Goal: Task Accomplishment & Management: Manage account settings

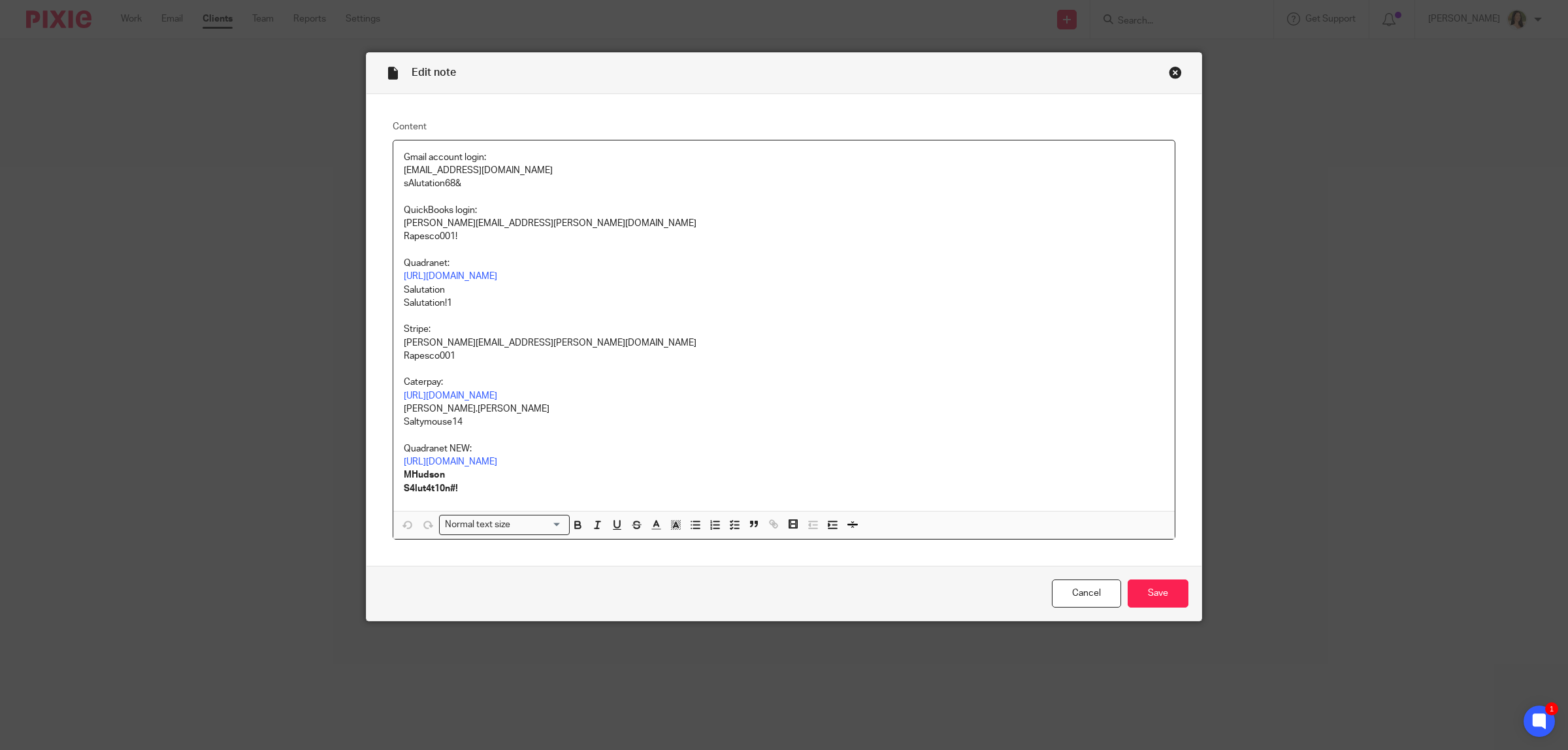
click at [1174, 77] on div "Close this dialog window" at bounding box center [1175, 72] width 13 height 13
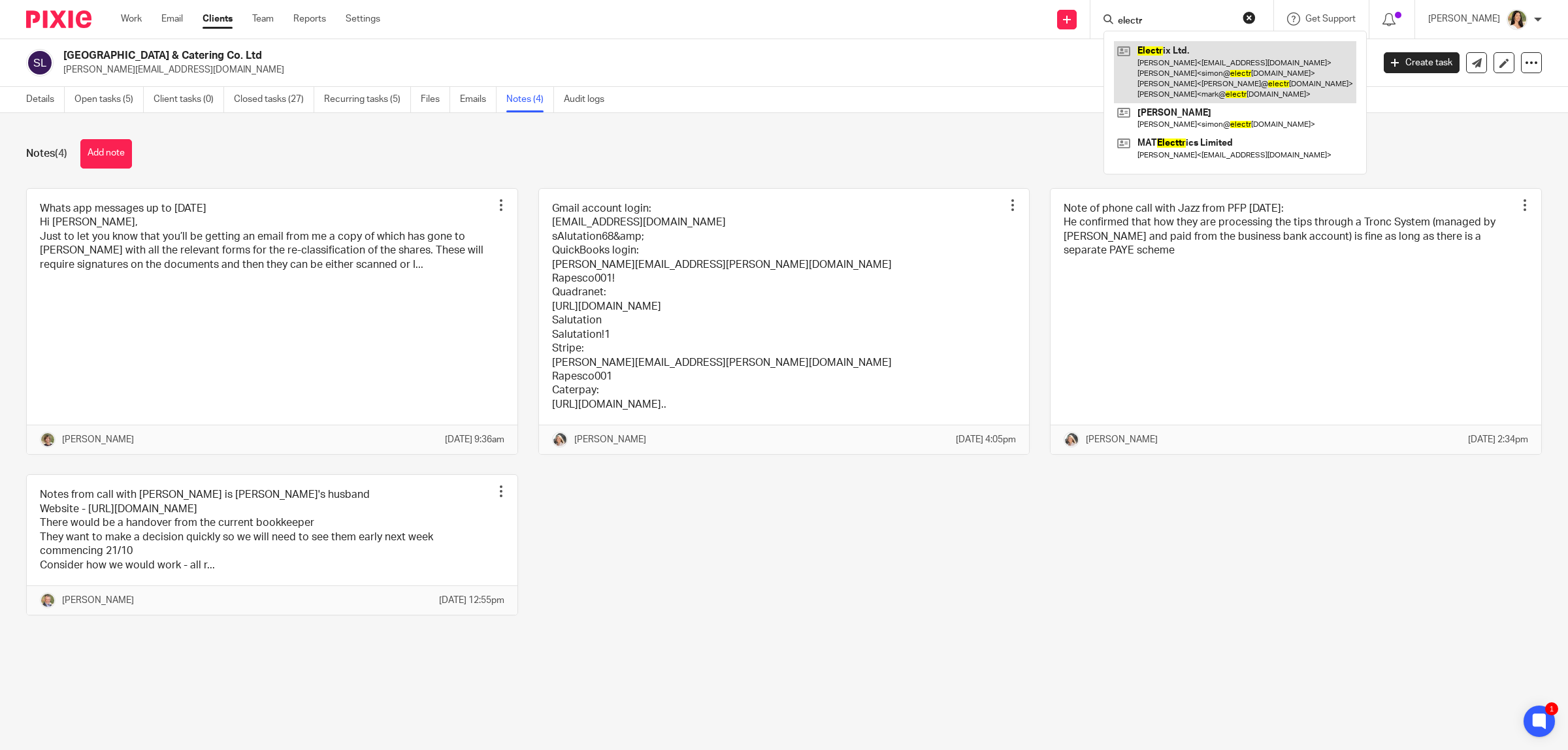
type input "electr"
click at [1158, 53] on link at bounding box center [1235, 72] width 243 height 62
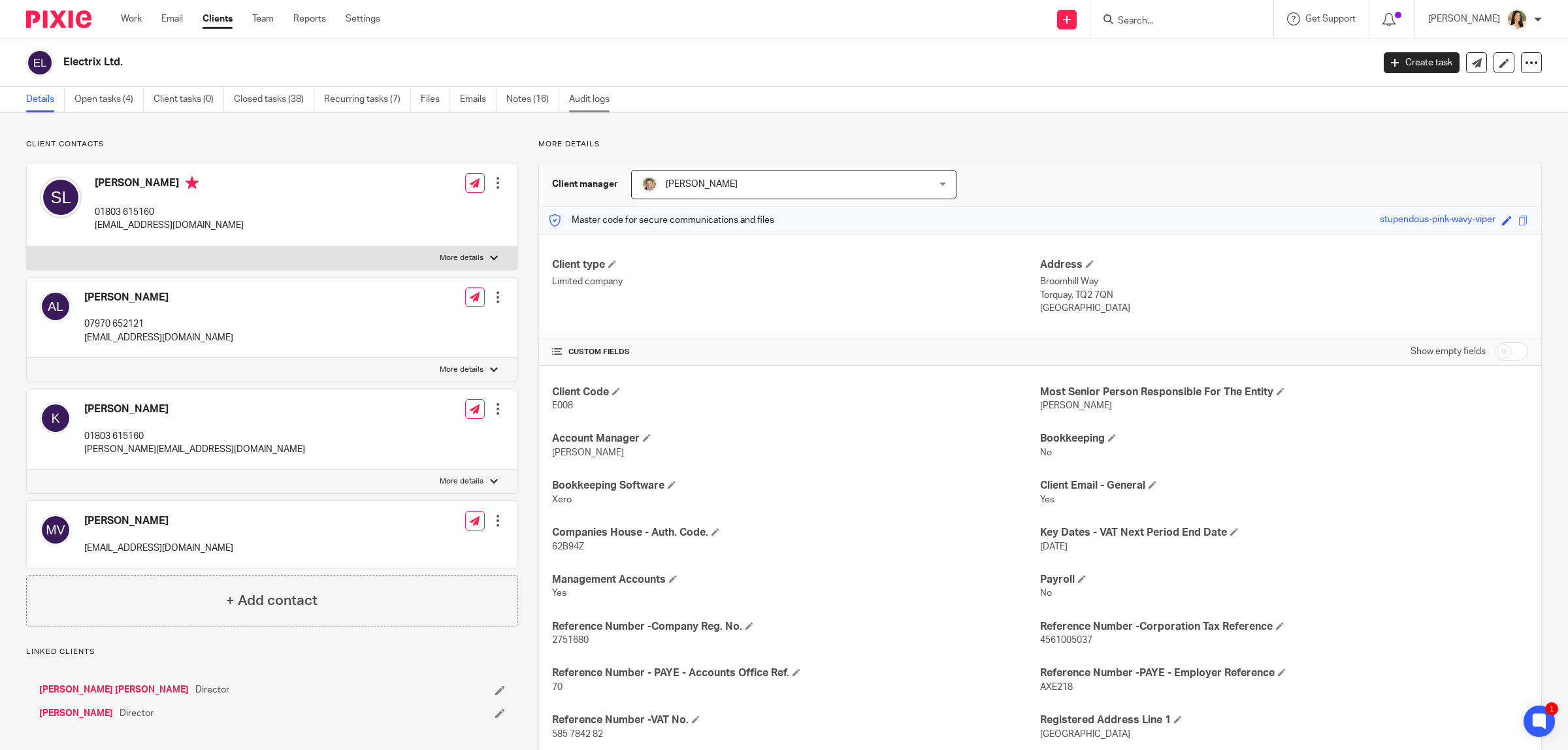
click at [594, 98] on link "Audit logs" at bounding box center [594, 100] width 50 height 26
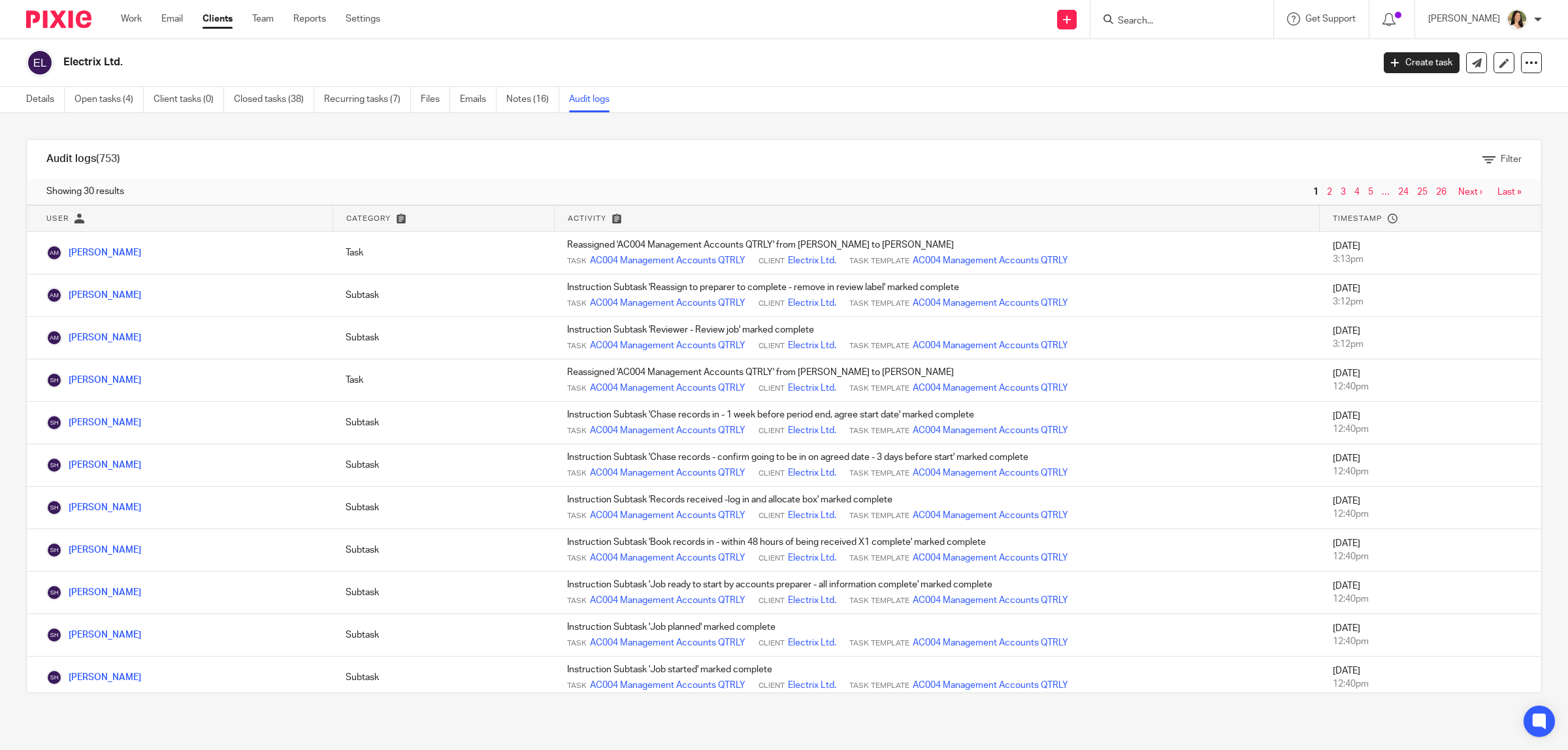
click at [520, 103] on link "Notes (16)" at bounding box center [533, 100] width 53 height 26
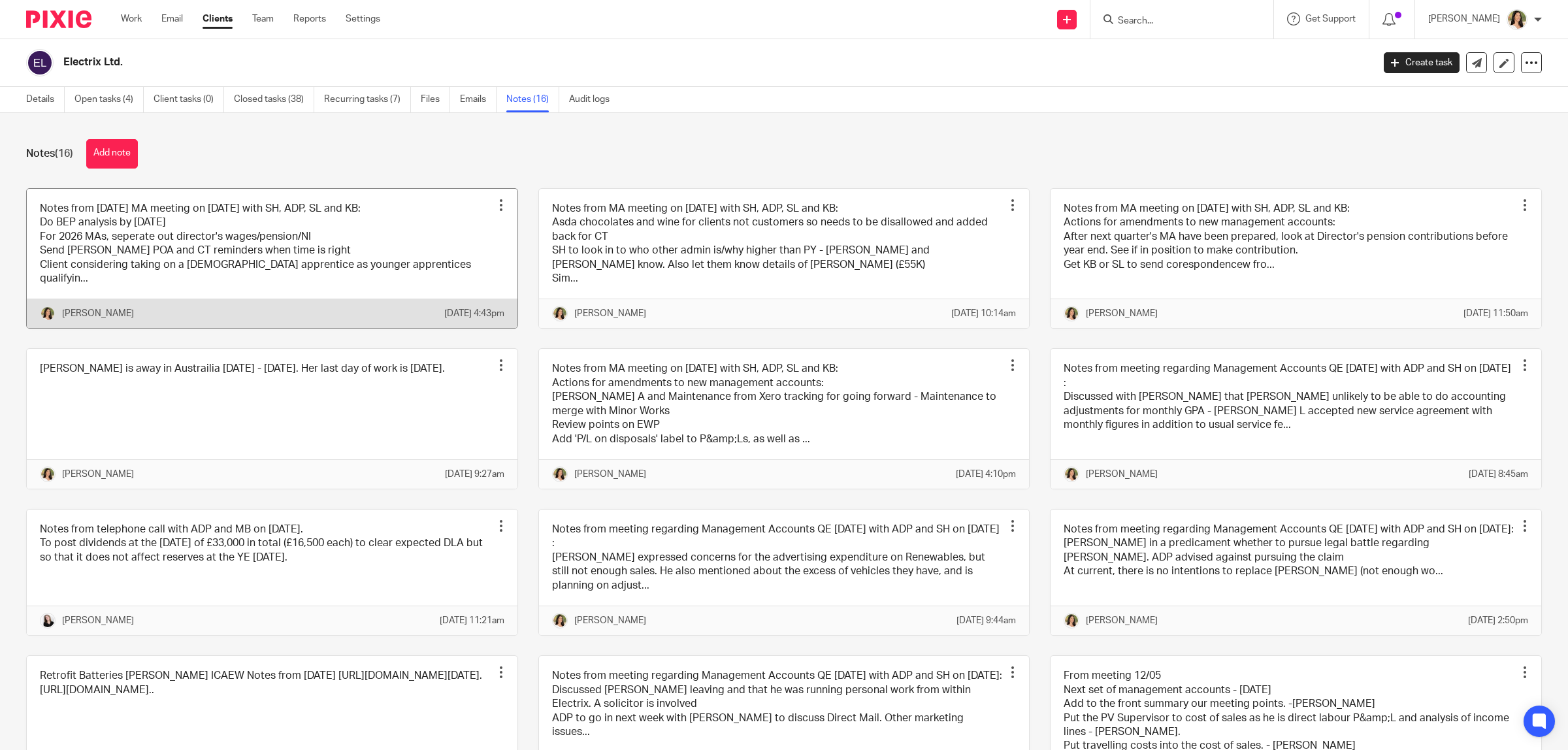
click at [295, 256] on link at bounding box center [272, 259] width 491 height 140
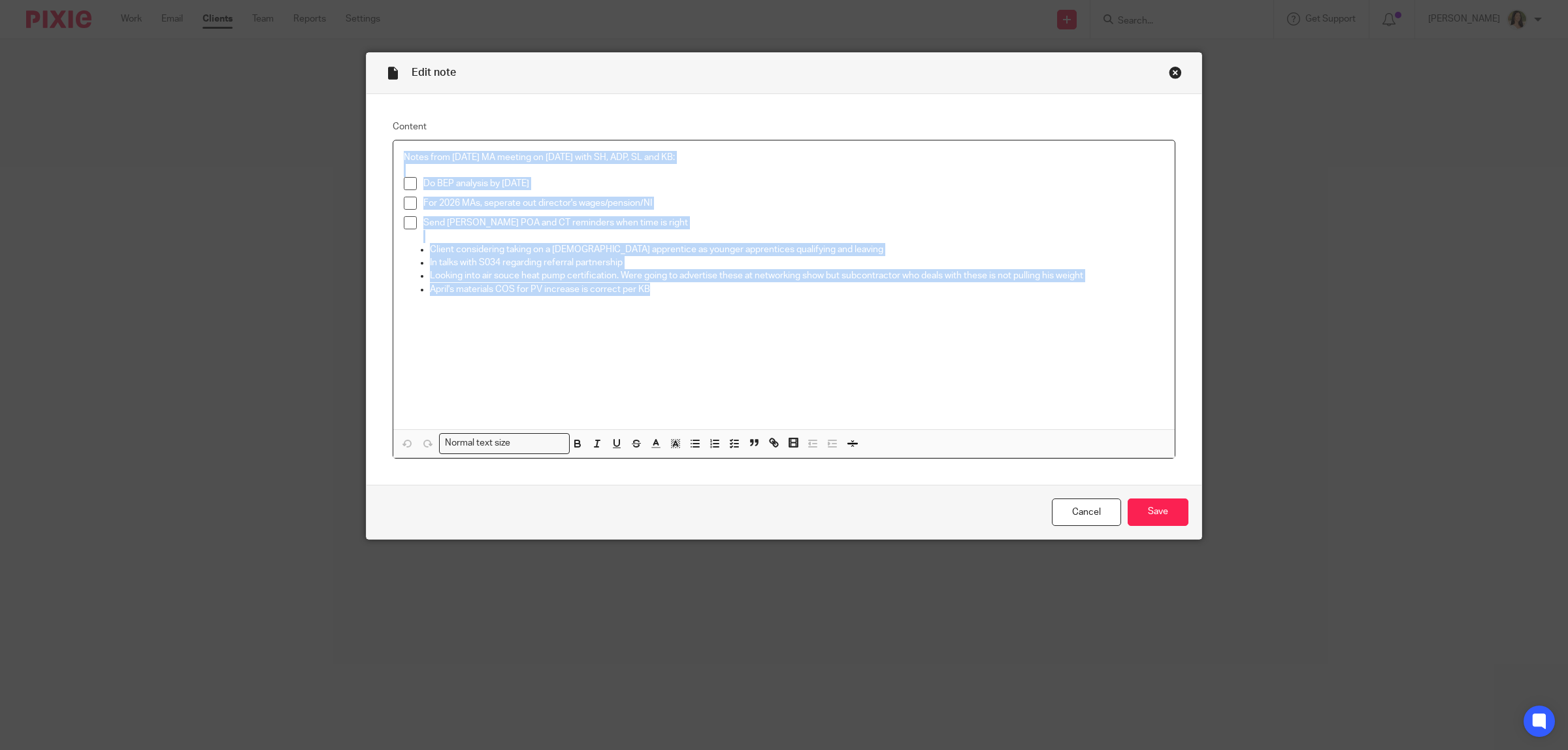
drag, startPoint x: 669, startPoint y: 295, endPoint x: 295, endPoint y: 122, distance: 412.1
click at [295, 122] on div "Edit note Content Notes from March 2025 MA meeting on 08/05/2025 with SH, ADP, …" at bounding box center [784, 375] width 1568 height 750
copy div "Notes from March 2025 MA meeting on 08/05/2025 with SH, ADP, SL and KB: Do BEP …"
click at [1170, 71] on div "Close this dialog window" at bounding box center [1175, 72] width 13 height 13
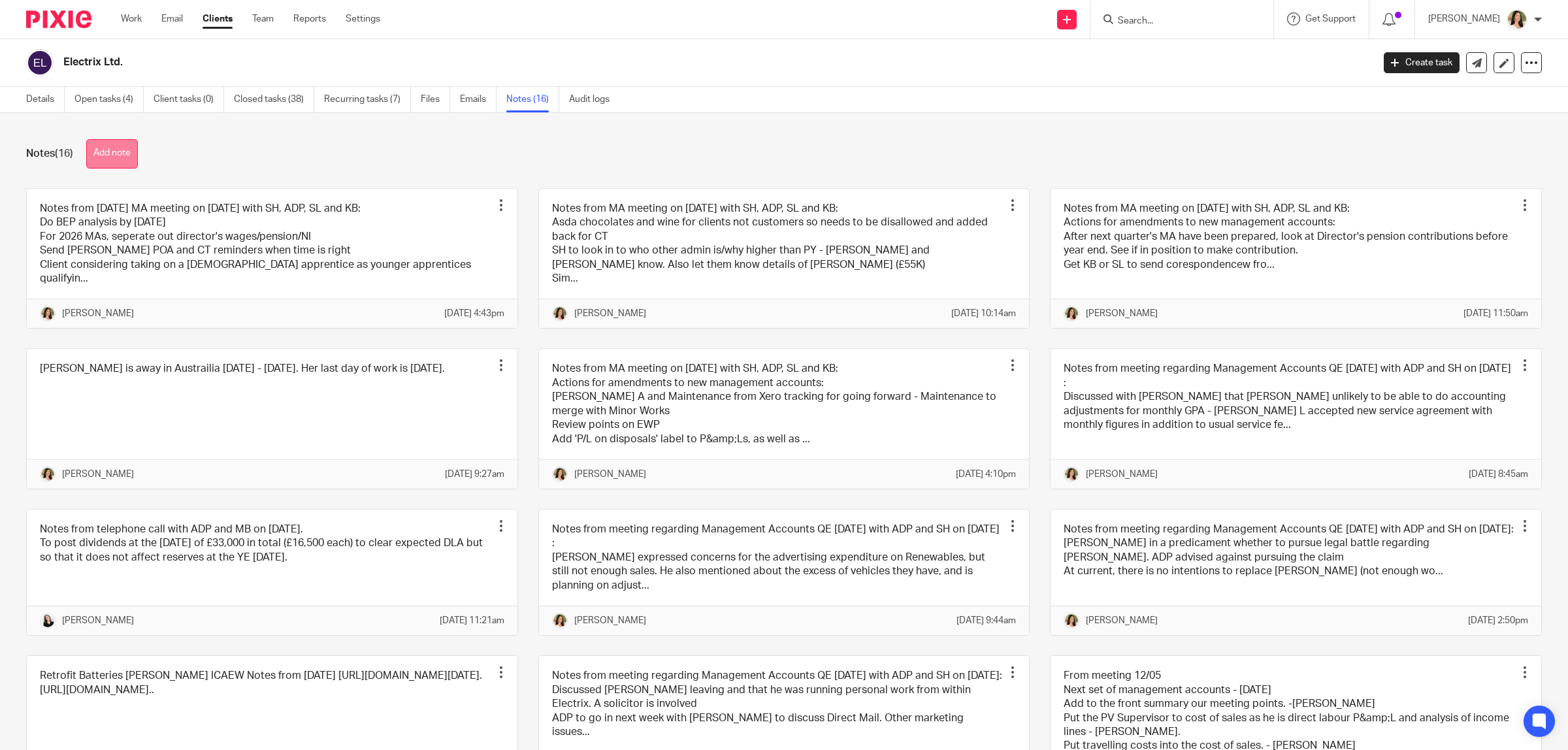
click at [122, 150] on button "Add note" at bounding box center [112, 153] width 52 height 29
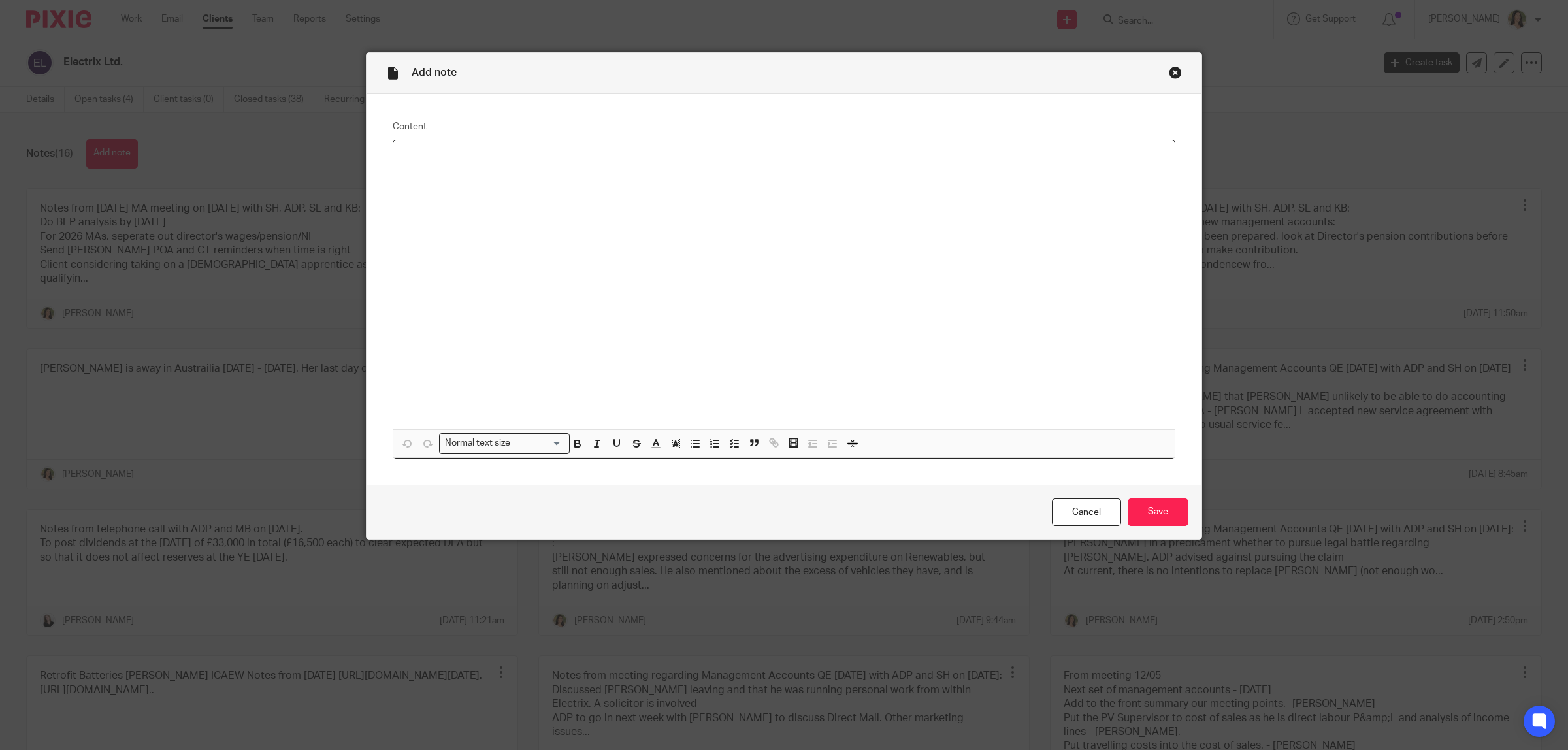
click at [415, 198] on div at bounding box center [784, 285] width 781 height 289
paste div
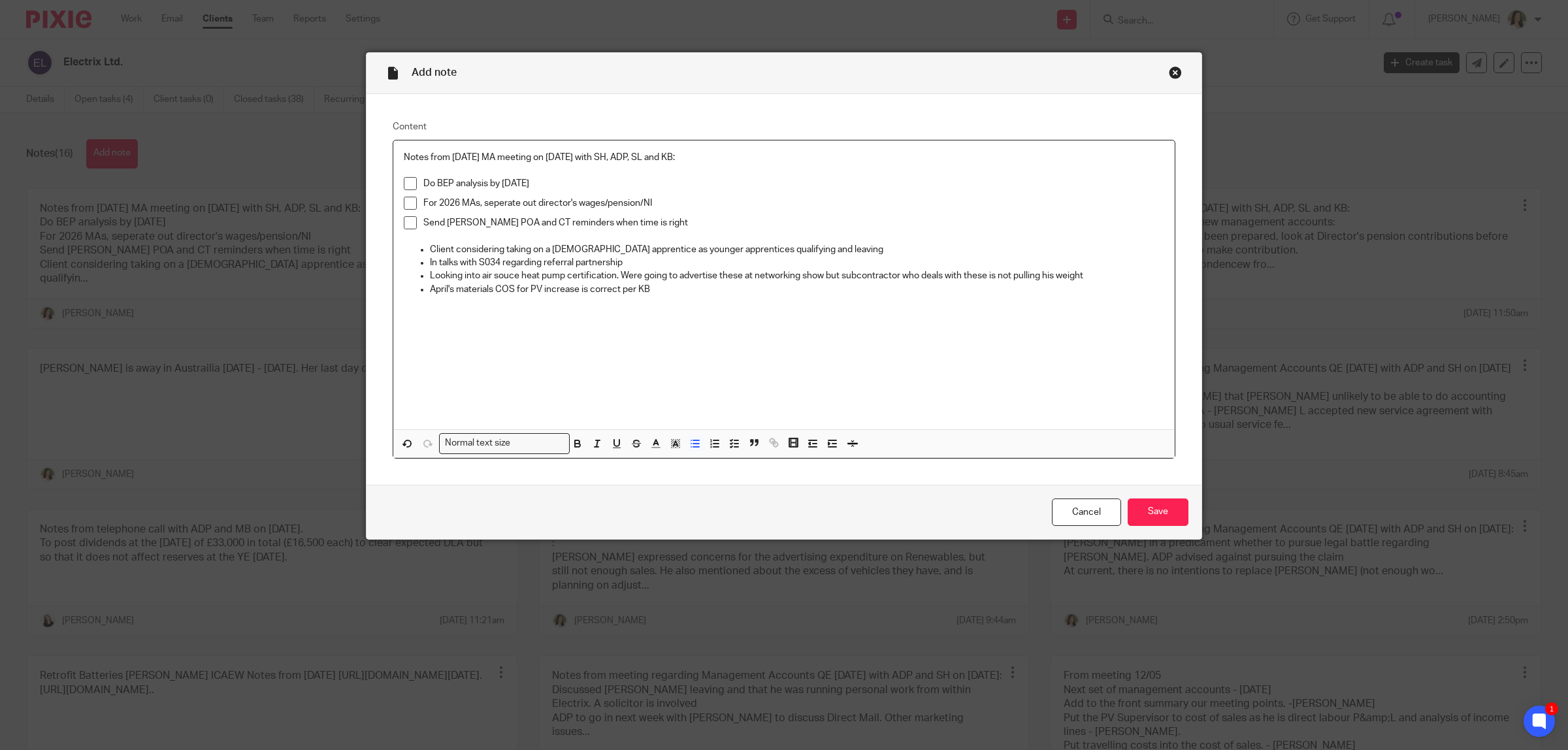
click at [456, 145] on div "Notes from [DATE] MA meeting on [DATE] with SH, ADP, SL and KB: Do BEP analysis…" at bounding box center [784, 285] width 781 height 289
drag, startPoint x: 471, startPoint y: 158, endPoint x: 446, endPoint y: 158, distance: 25.0
click at [446, 158] on p "Notes from [DATE] MA meeting on [DATE] with SH, ADP, SL and KB:" at bounding box center [784, 157] width 760 height 13
drag, startPoint x: 579, startPoint y: 157, endPoint x: 559, endPoint y: 157, distance: 20.0
click at [559, 157] on p "Notes from June 2025 MA meeting on 08/05/2025 with SH, ADP, SL and KB:" at bounding box center [784, 157] width 760 height 13
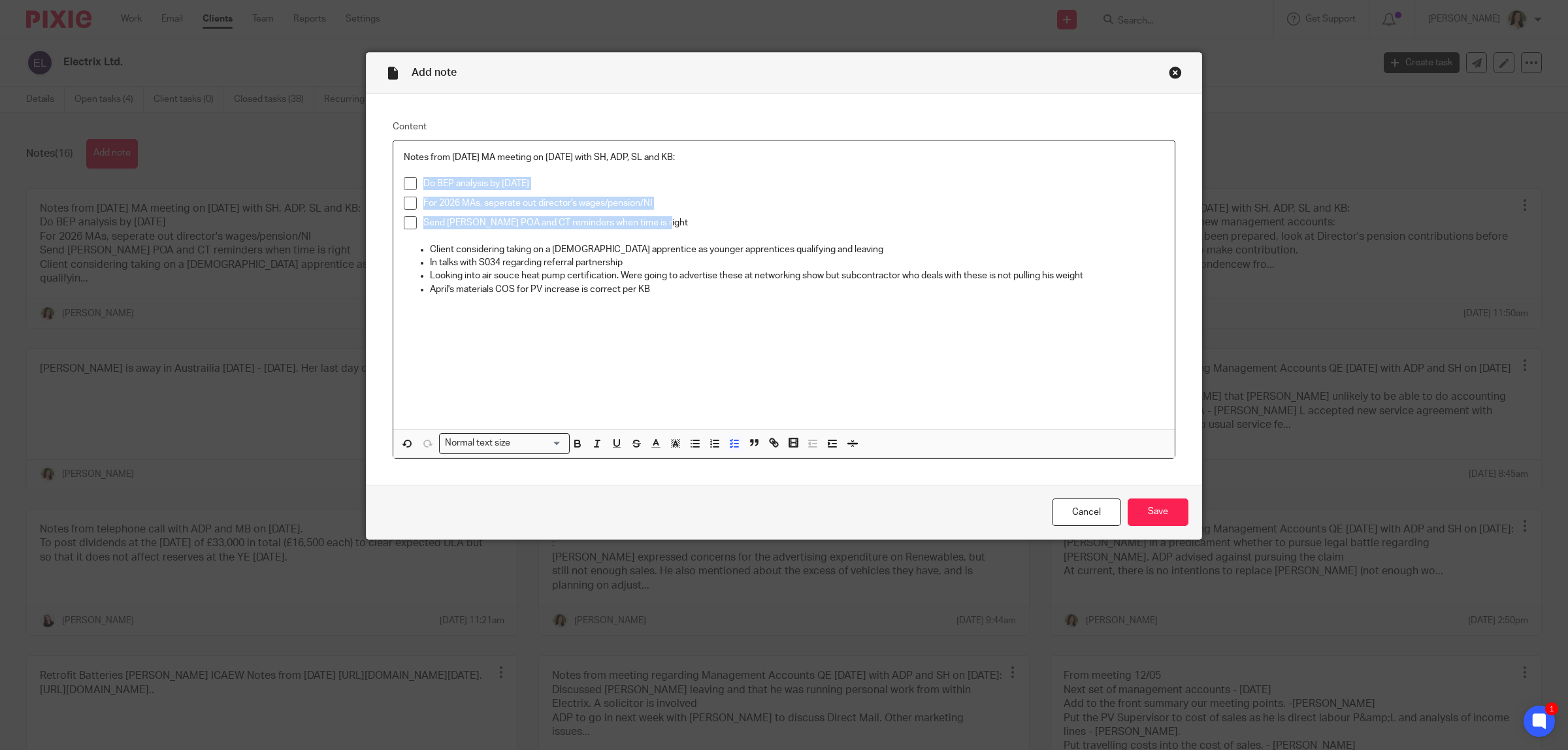
drag, startPoint x: 680, startPoint y: 228, endPoint x: 289, endPoint y: 180, distance: 393.9
click at [289, 180] on div "Add note Content Notes from June 2025 MA meeting on 22/08/2025 with SH, ADP, SL…" at bounding box center [784, 375] width 1568 height 750
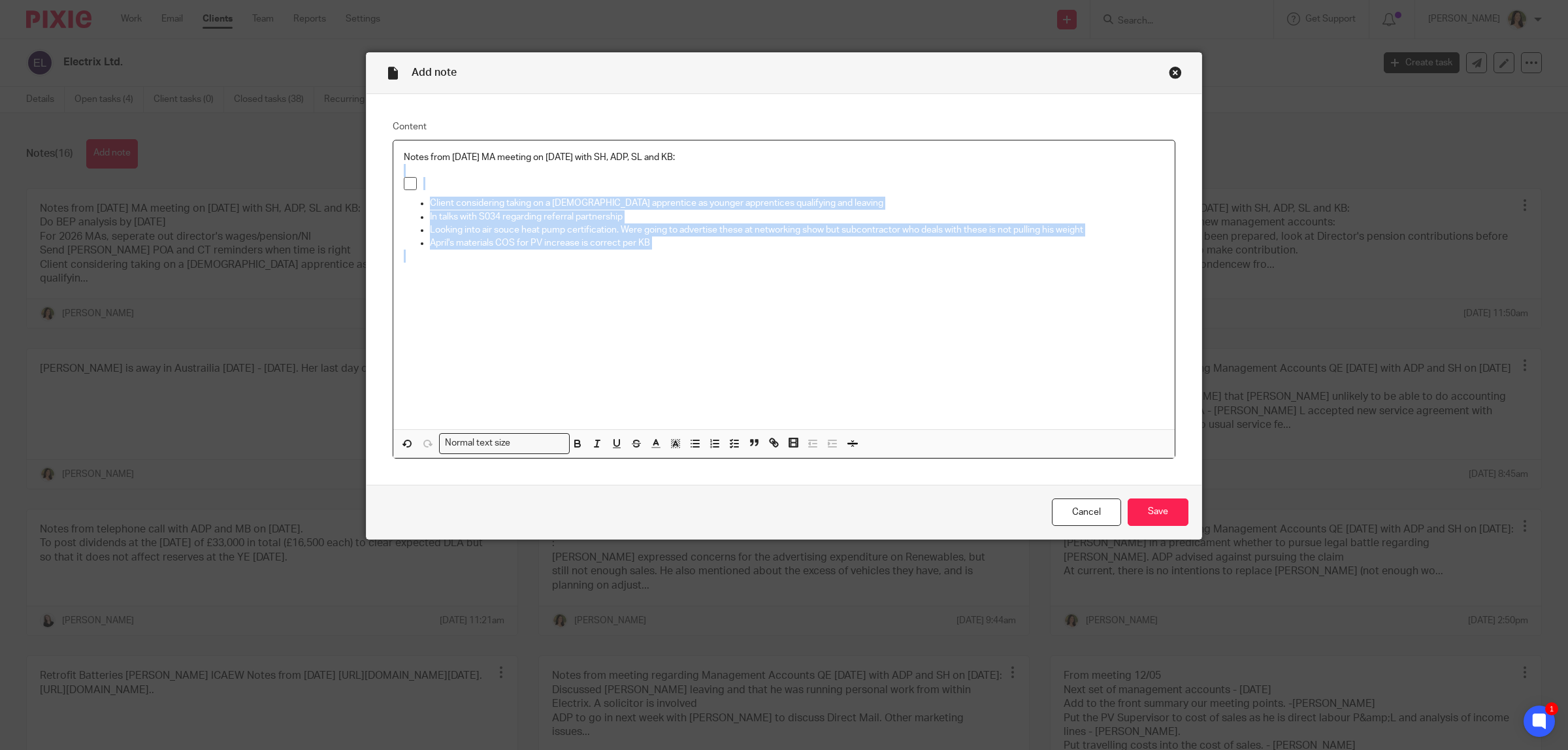
drag, startPoint x: 684, startPoint y: 253, endPoint x: 409, endPoint y: 174, distance: 286.1
click at [409, 174] on div "Notes from June 2025 MA meeting on 22/08/2025 with SH, ADP, SL and KB: Client c…" at bounding box center [784, 285] width 781 height 289
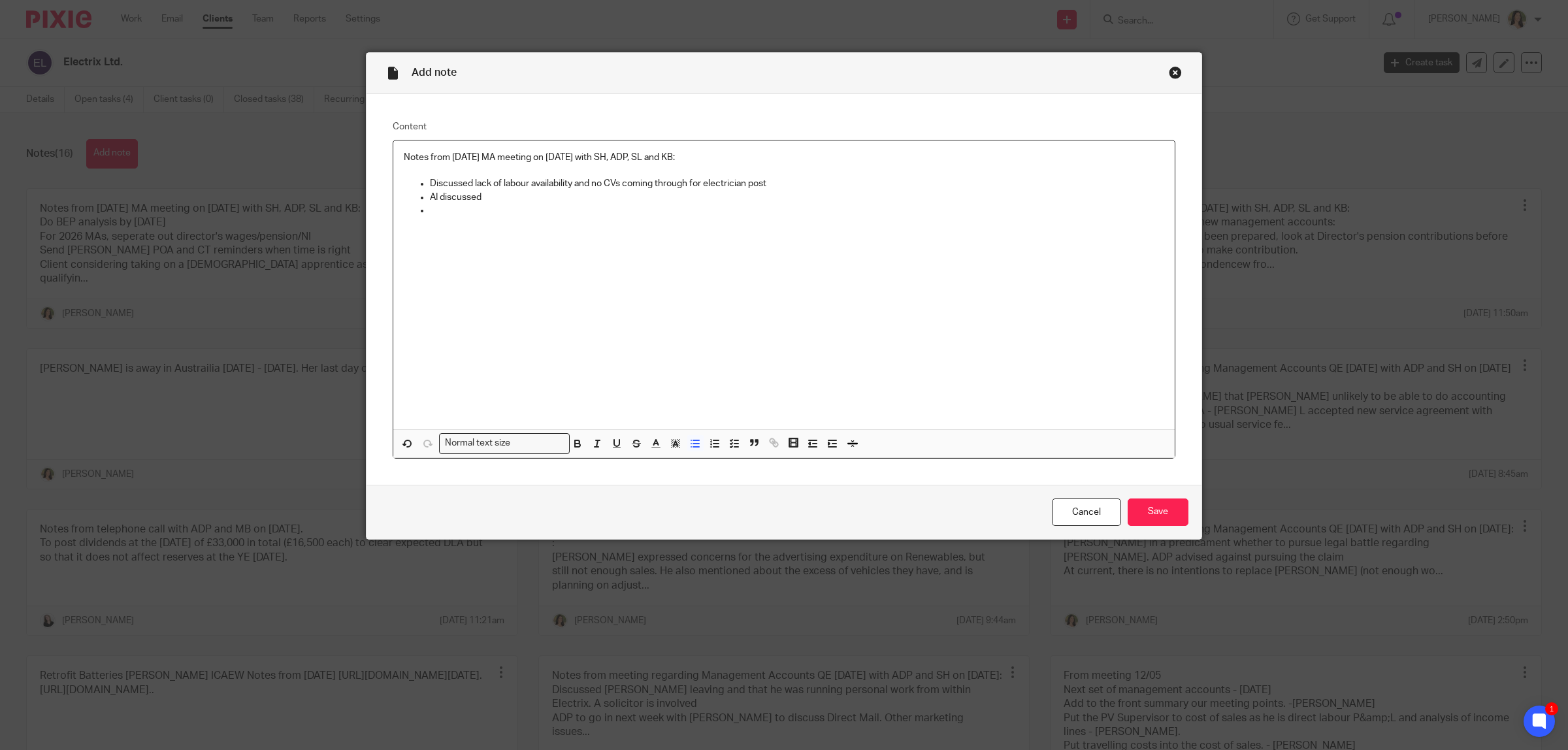
click at [518, 198] on p "AI discussed" at bounding box center [796, 197] width 734 height 13
click at [518, 198] on p "AI discussed, as well as use of digital calendars as opposed to paper ones" at bounding box center [796, 197] width 734 height 13
click at [518, 207] on p at bounding box center [796, 210] width 734 height 13
click at [749, 199] on p "AI discussed, as well as use of digital calendars as opposed to paper ones" at bounding box center [796, 197] width 734 height 13
click at [734, 196] on p "AI discussed, as well as use of digital calendars as opposed to paper ones (mar…" at bounding box center [796, 197] width 734 height 13
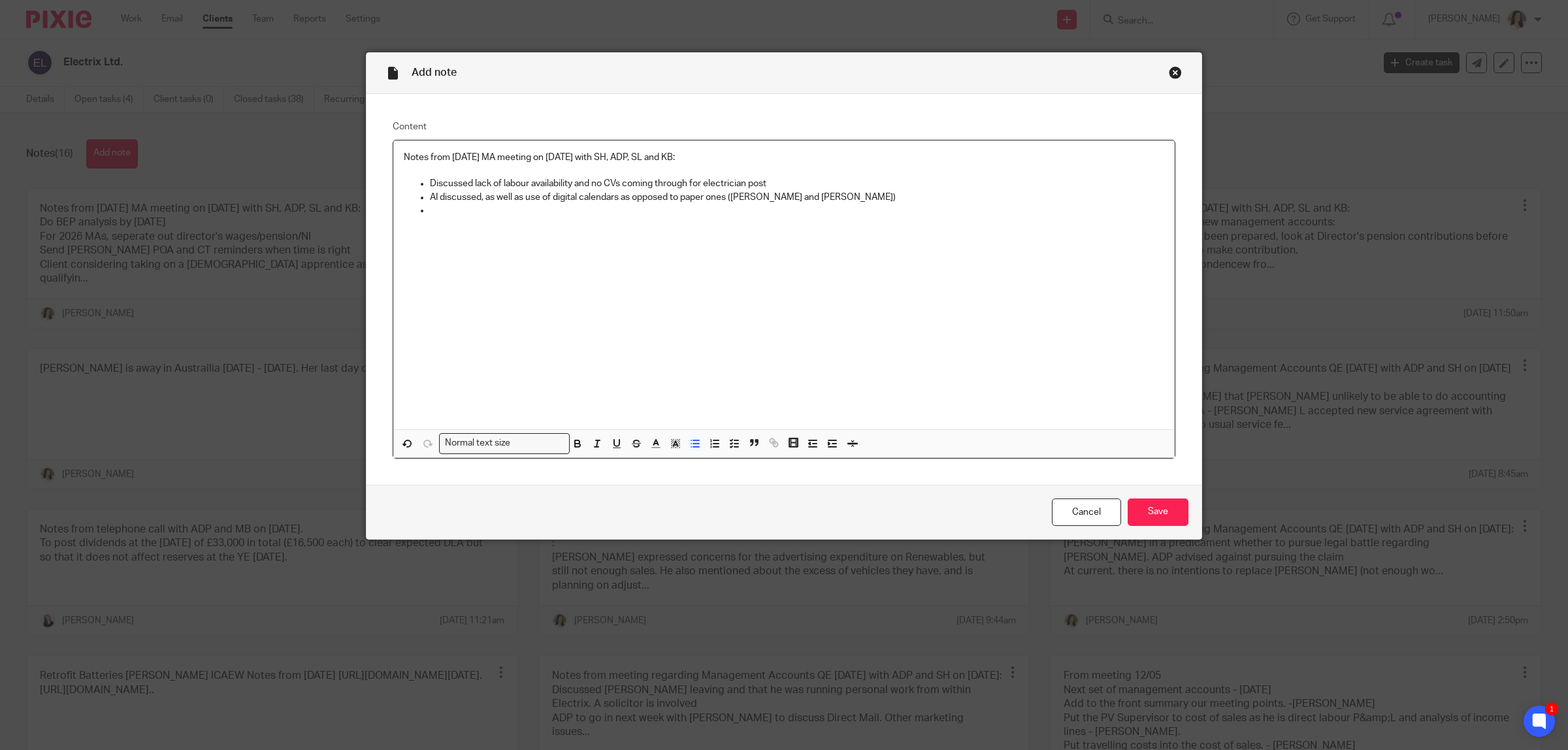
click at [716, 208] on p at bounding box center [796, 210] width 734 height 13
click at [703, 207] on p "SL stated that shows are not performing and despite leads, no followups" at bounding box center [796, 210] width 734 height 13
click at [559, 227] on p at bounding box center [796, 223] width 734 height 13
click at [1139, 500] on input "Save" at bounding box center [1158, 513] width 61 height 28
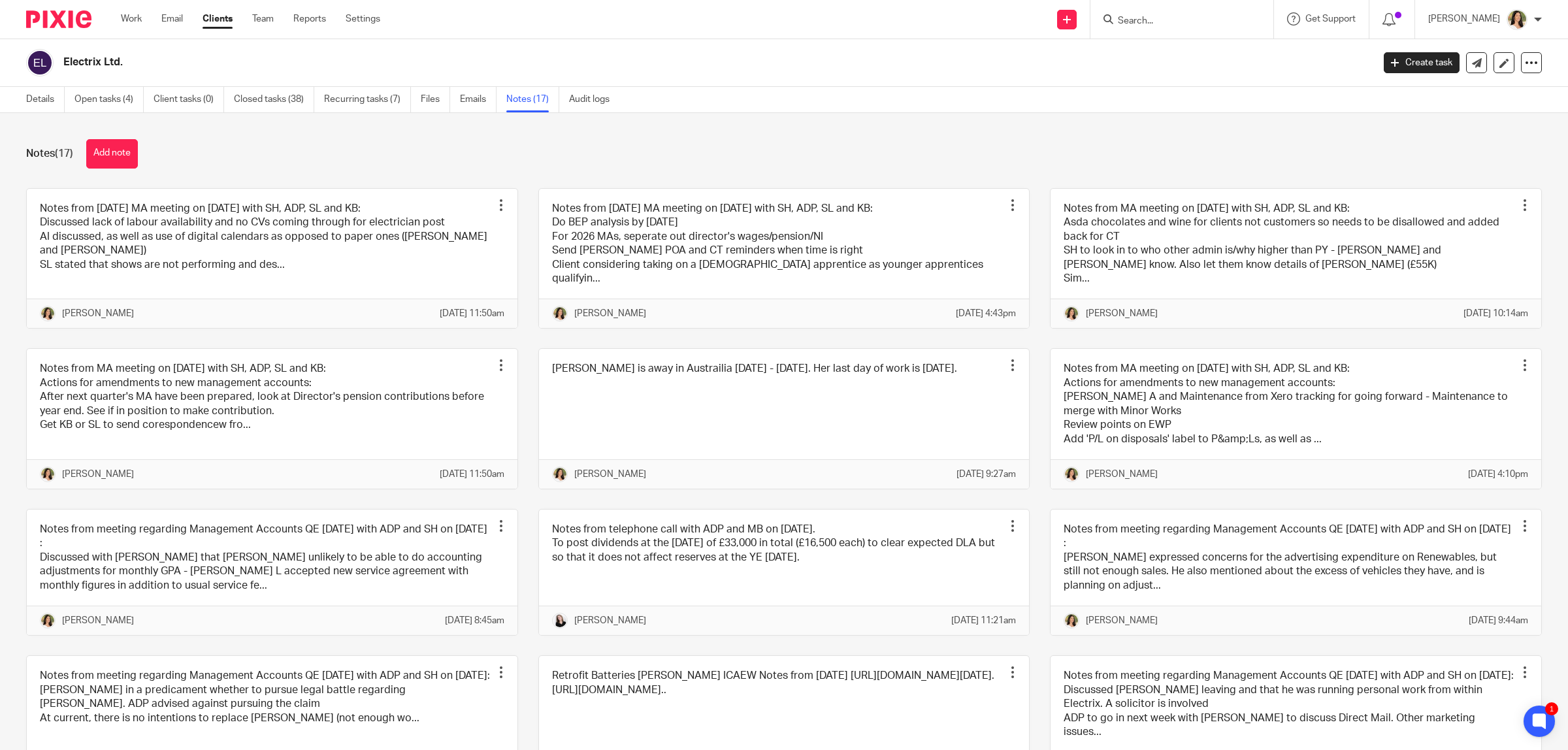
click at [1135, 13] on form at bounding box center [1186, 20] width 139 height 17
click at [1141, 22] on input "Search" at bounding box center [1175, 22] width 118 height 12
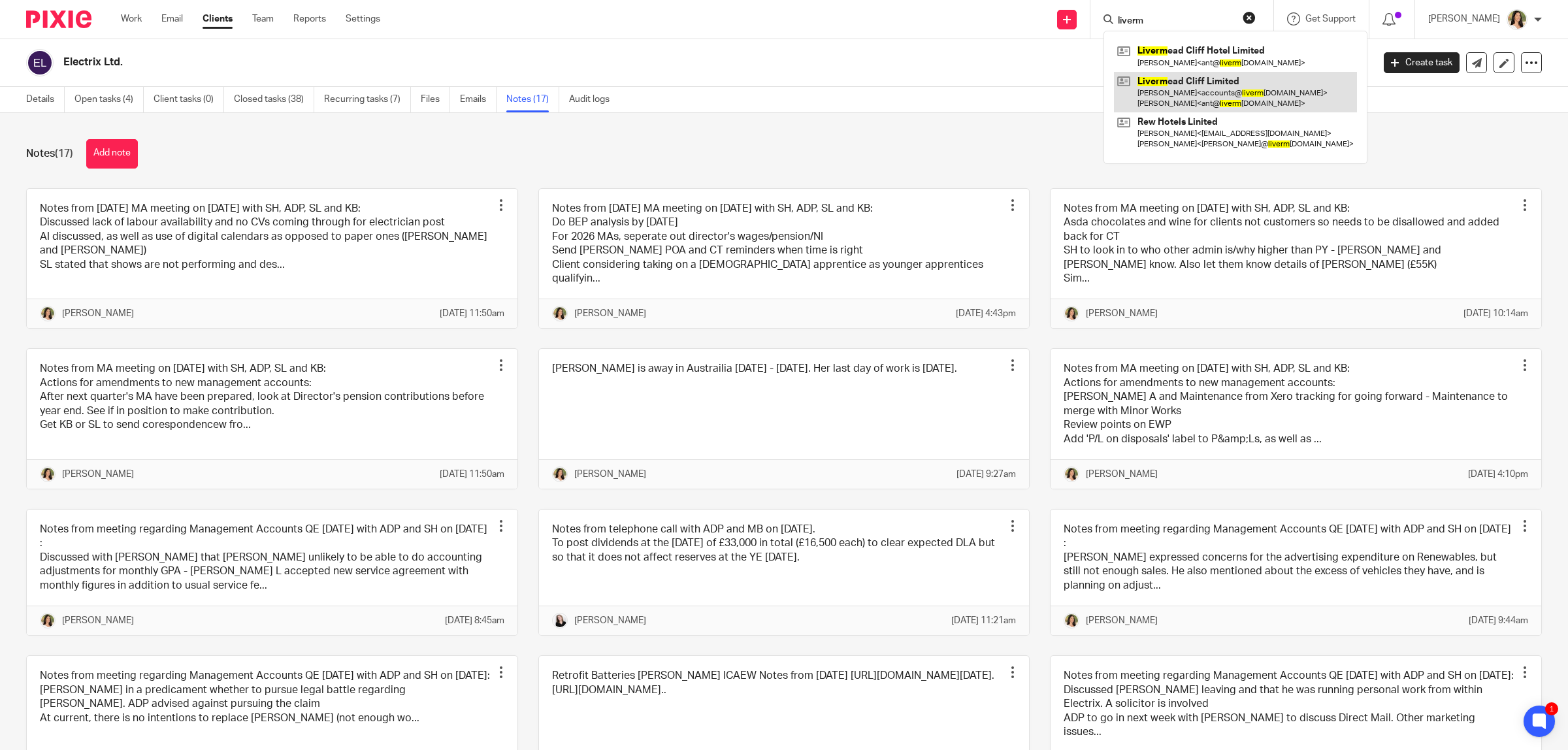
type input "liverm"
click at [1198, 86] on link at bounding box center [1235, 92] width 243 height 41
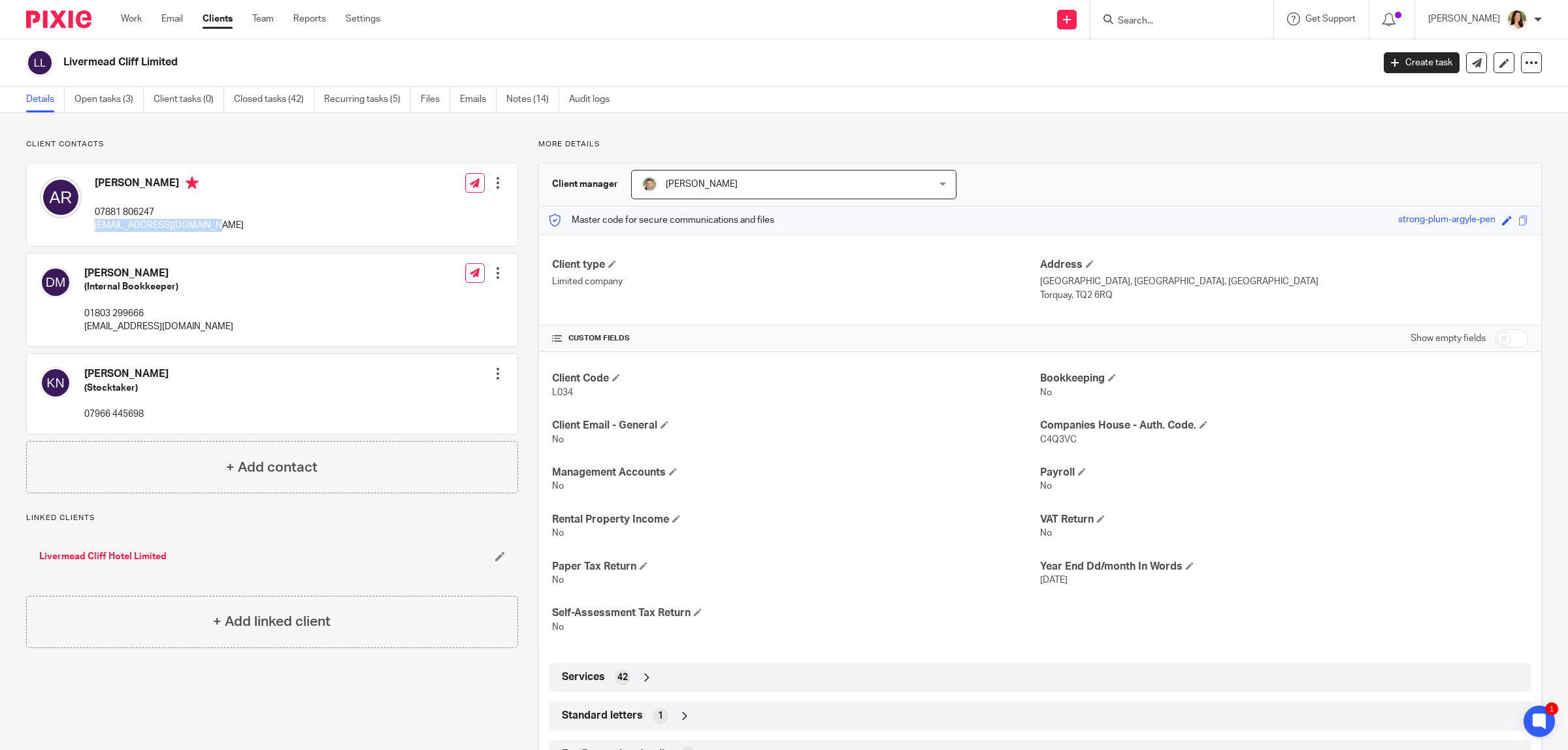
drag, startPoint x: 198, startPoint y: 225, endPoint x: 95, endPoint y: 225, distance: 103.0
click at [95, 225] on div "[PERSON_NAME] 07881 806247 [EMAIL_ADDRESS][DOMAIN_NAME] Edit contact Create cli…" at bounding box center [272, 204] width 491 height 83
copy p "[EMAIL_ADDRESS][DOMAIN_NAME]"
click at [136, 15] on link "Work" at bounding box center [131, 19] width 21 height 13
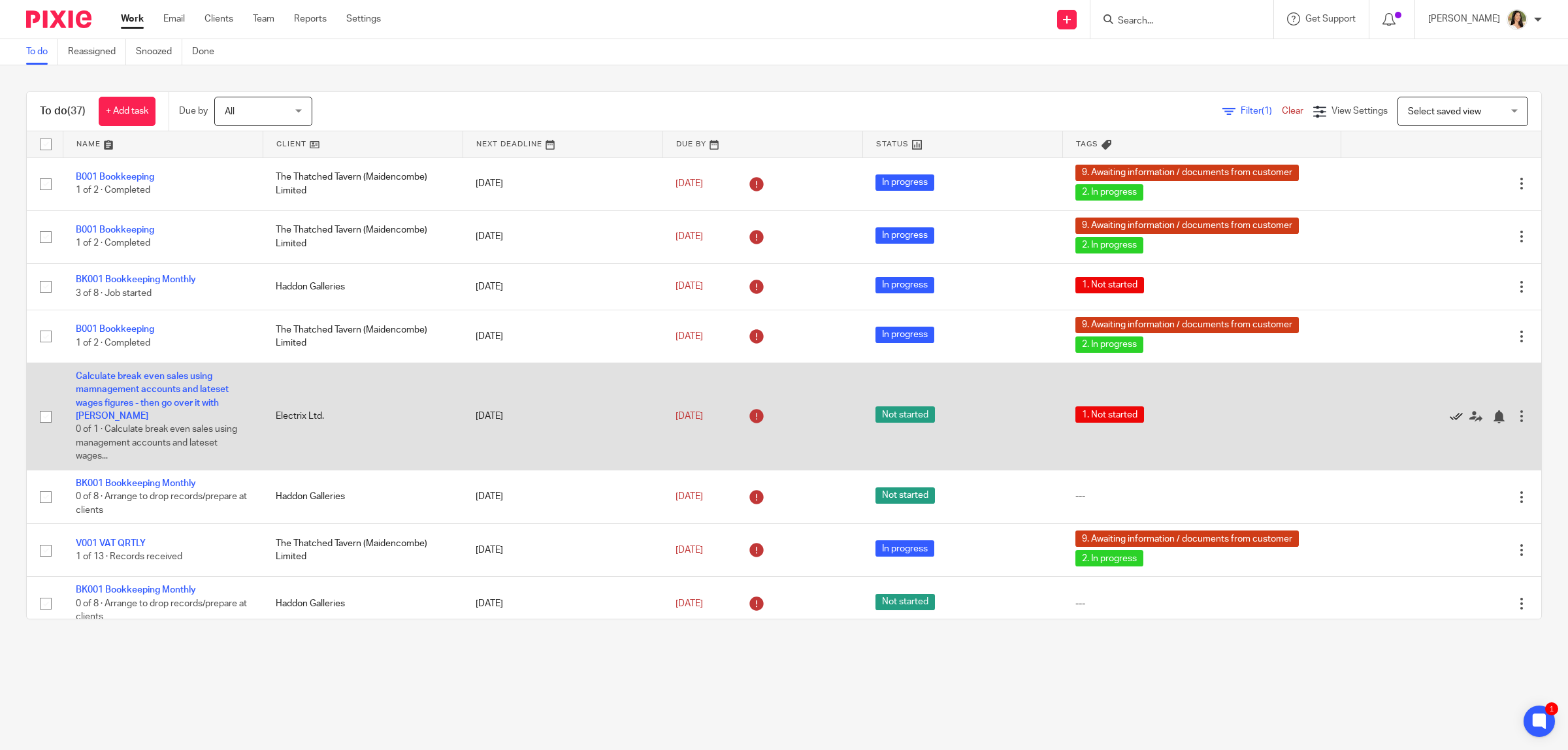
click at [1450, 419] on icon at bounding box center [1456, 416] width 13 height 13
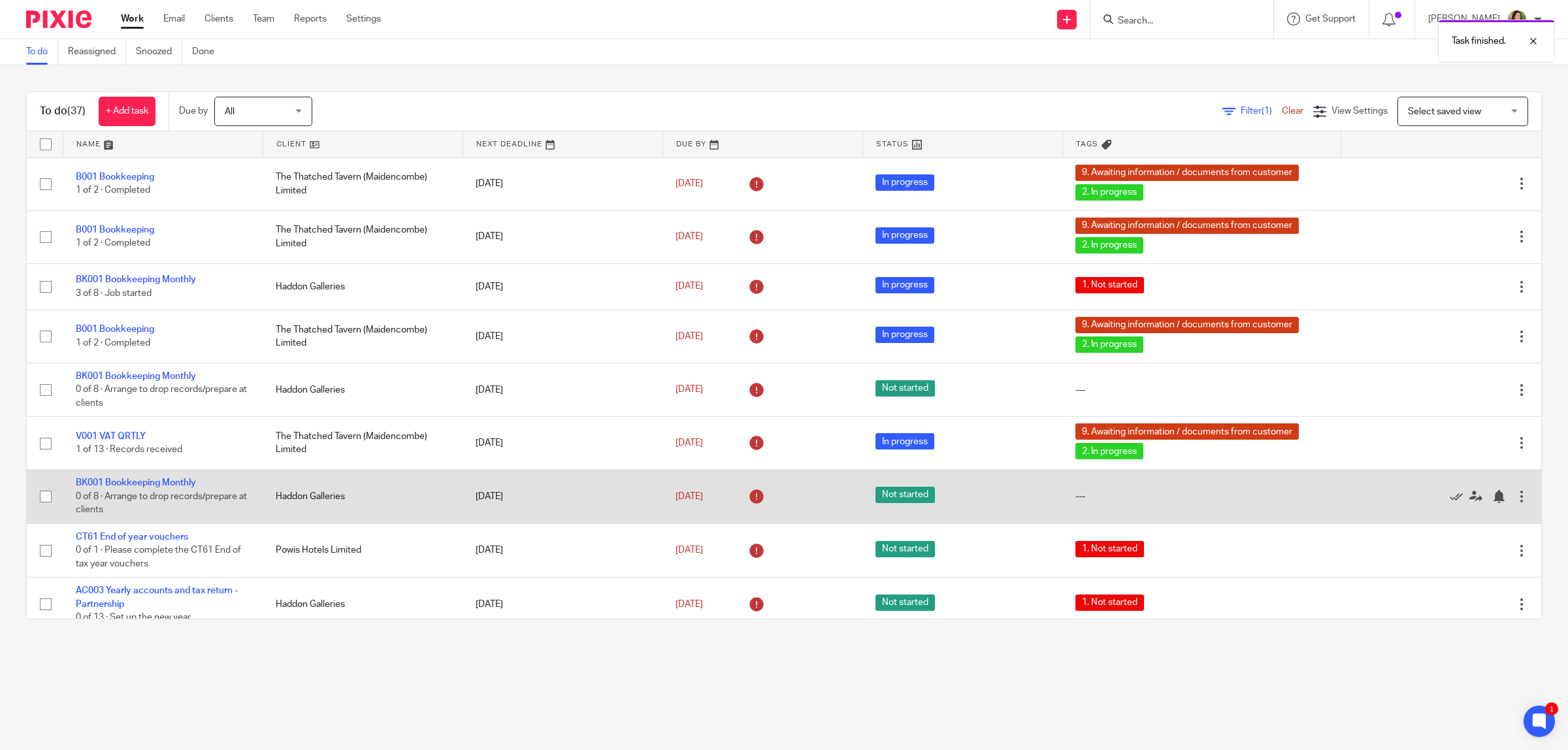
scroll to position [82, 0]
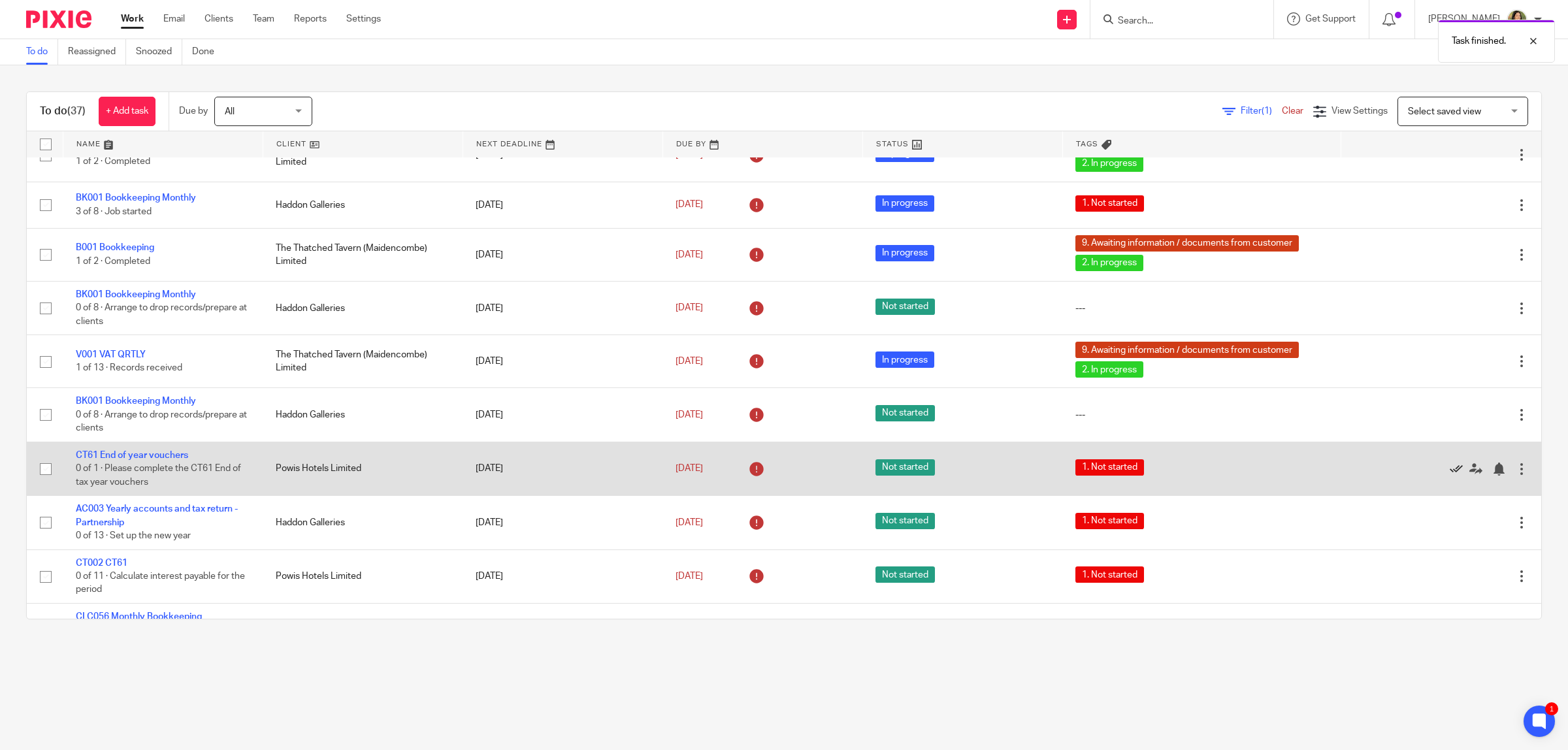
click at [1450, 471] on icon at bounding box center [1456, 469] width 13 height 13
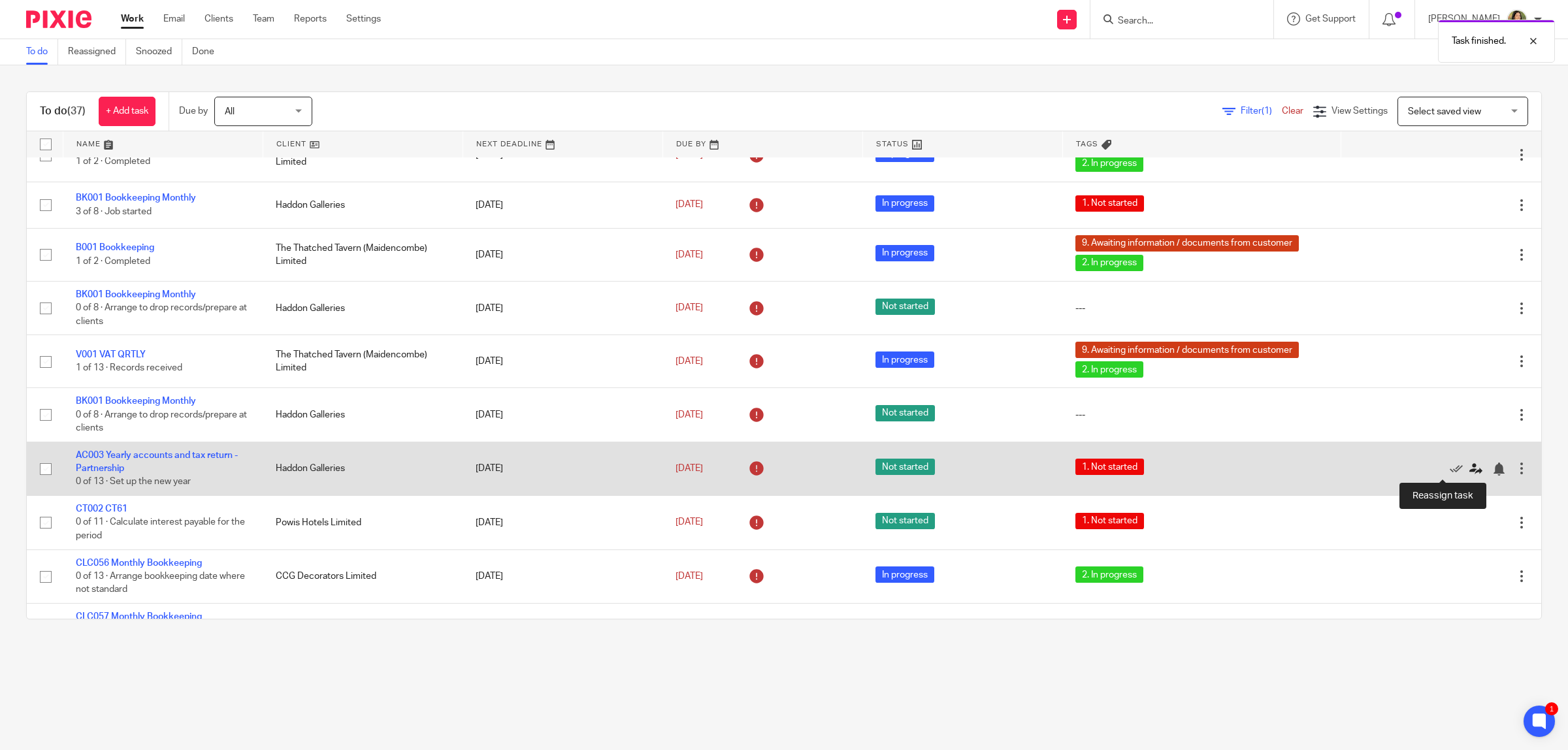
click at [1470, 467] on icon at bounding box center [1476, 469] width 13 height 13
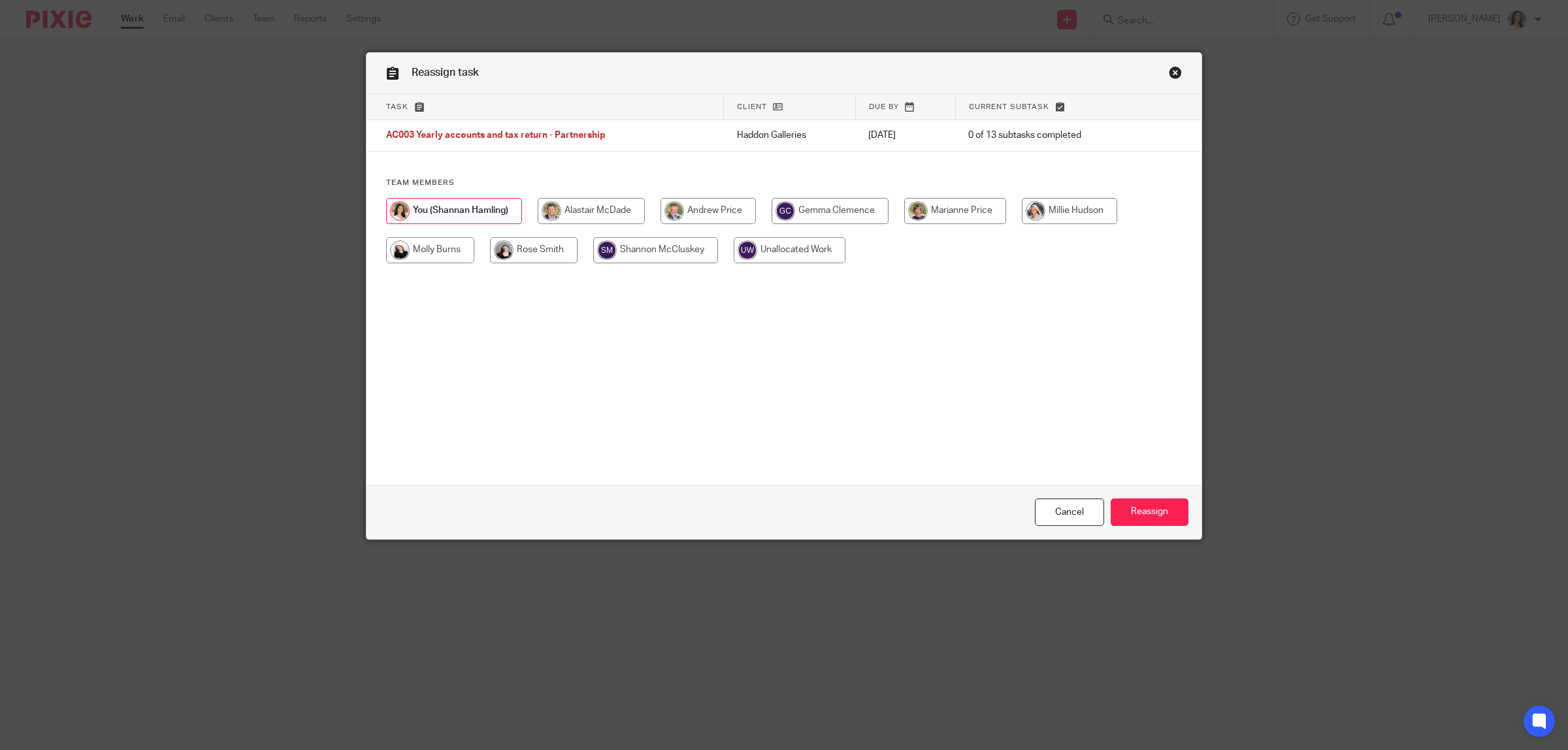
click at [847, 204] on input "radio" at bounding box center [830, 210] width 117 height 26
radio input "true"
click at [1155, 509] on input "Reassign" at bounding box center [1149, 513] width 77 height 28
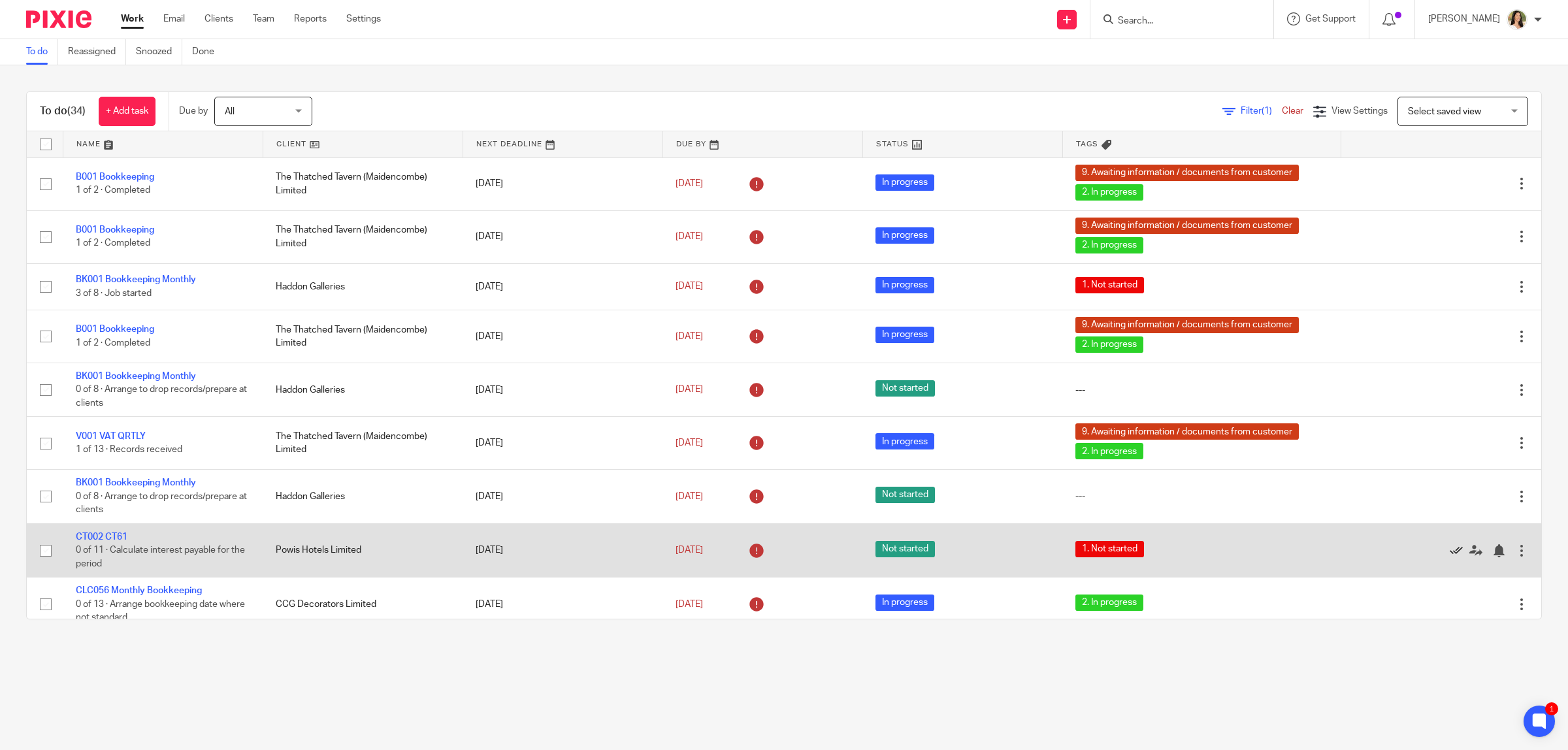
click at [1450, 549] on icon at bounding box center [1456, 550] width 13 height 13
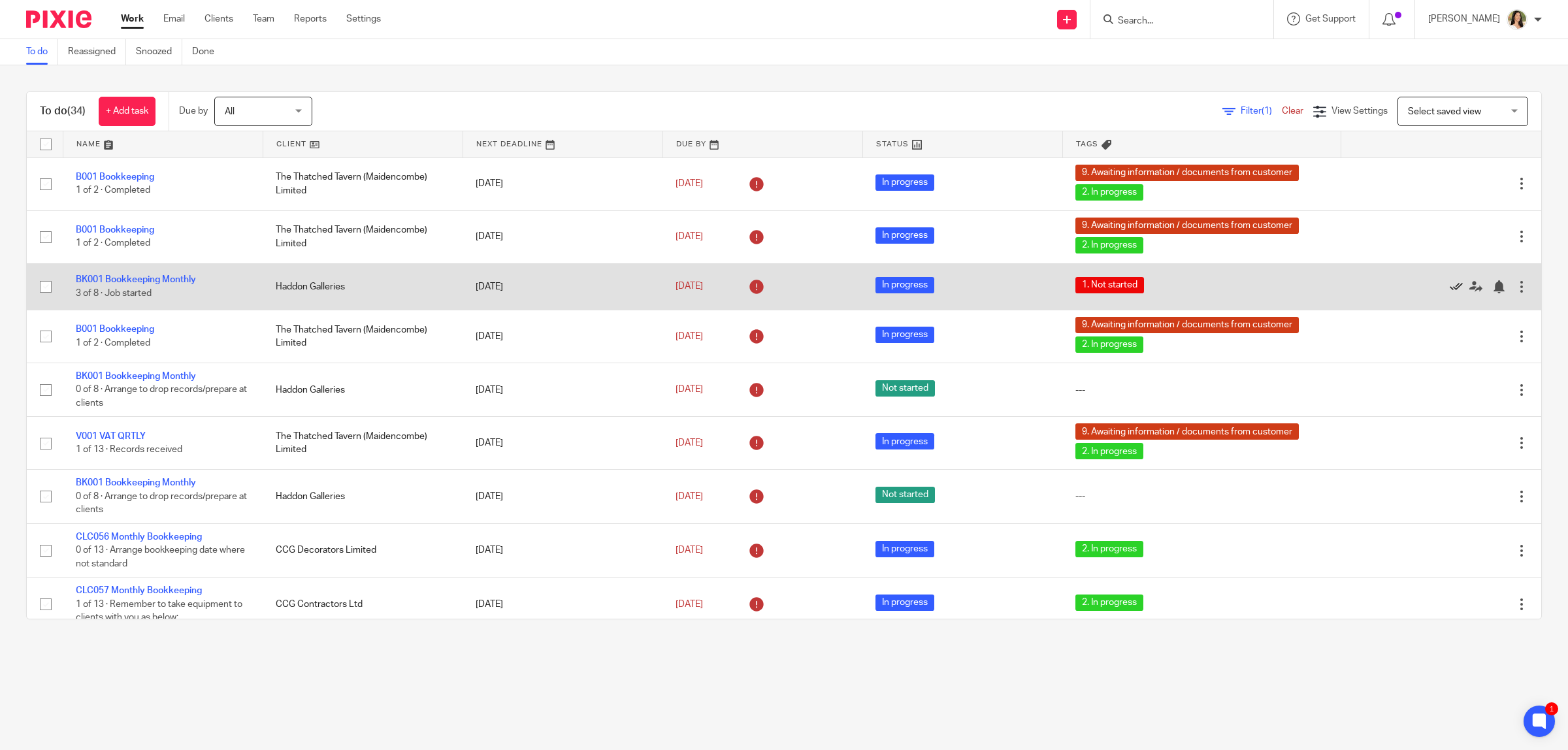
click at [1450, 288] on icon at bounding box center [1456, 286] width 13 height 13
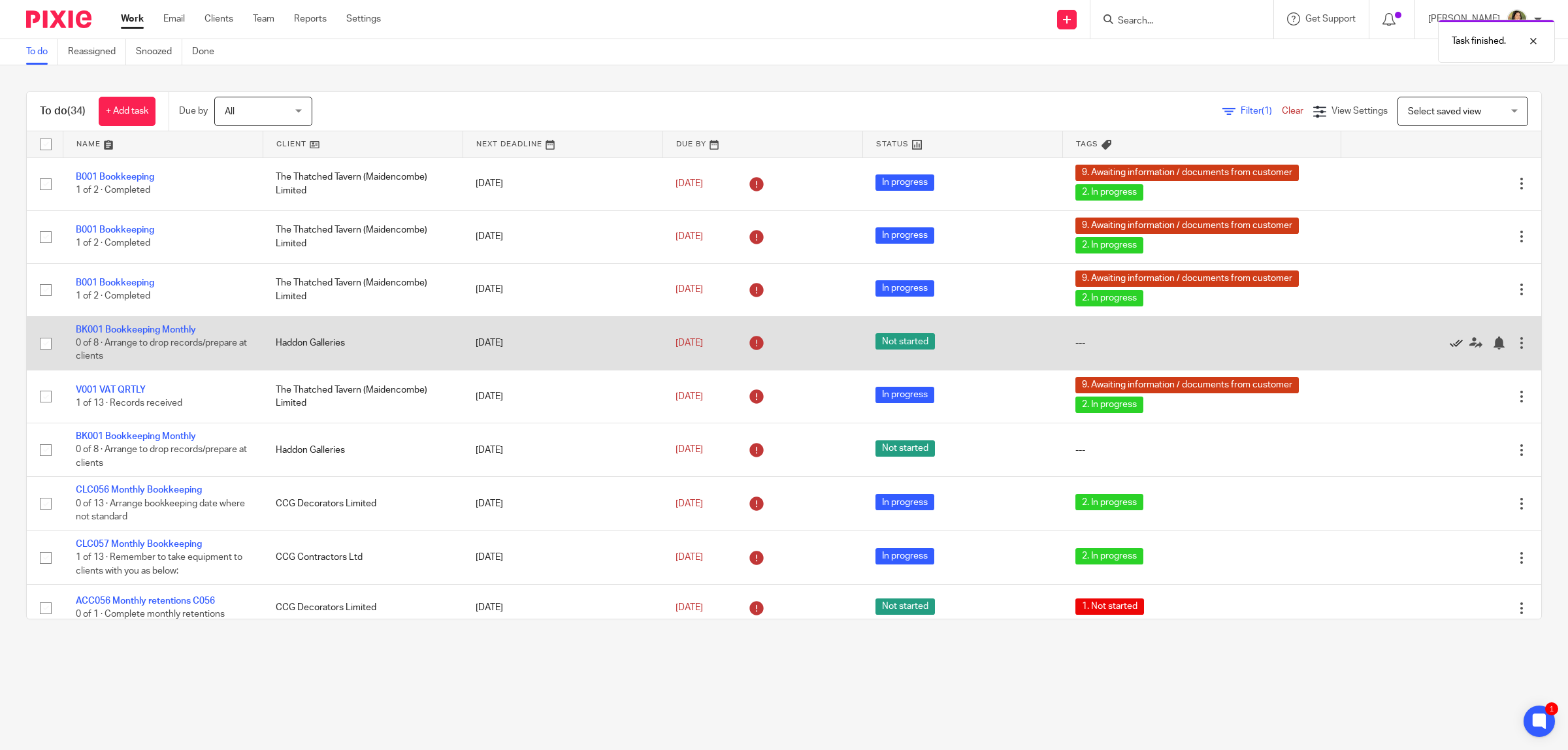
click at [1450, 342] on icon at bounding box center [1456, 343] width 13 height 13
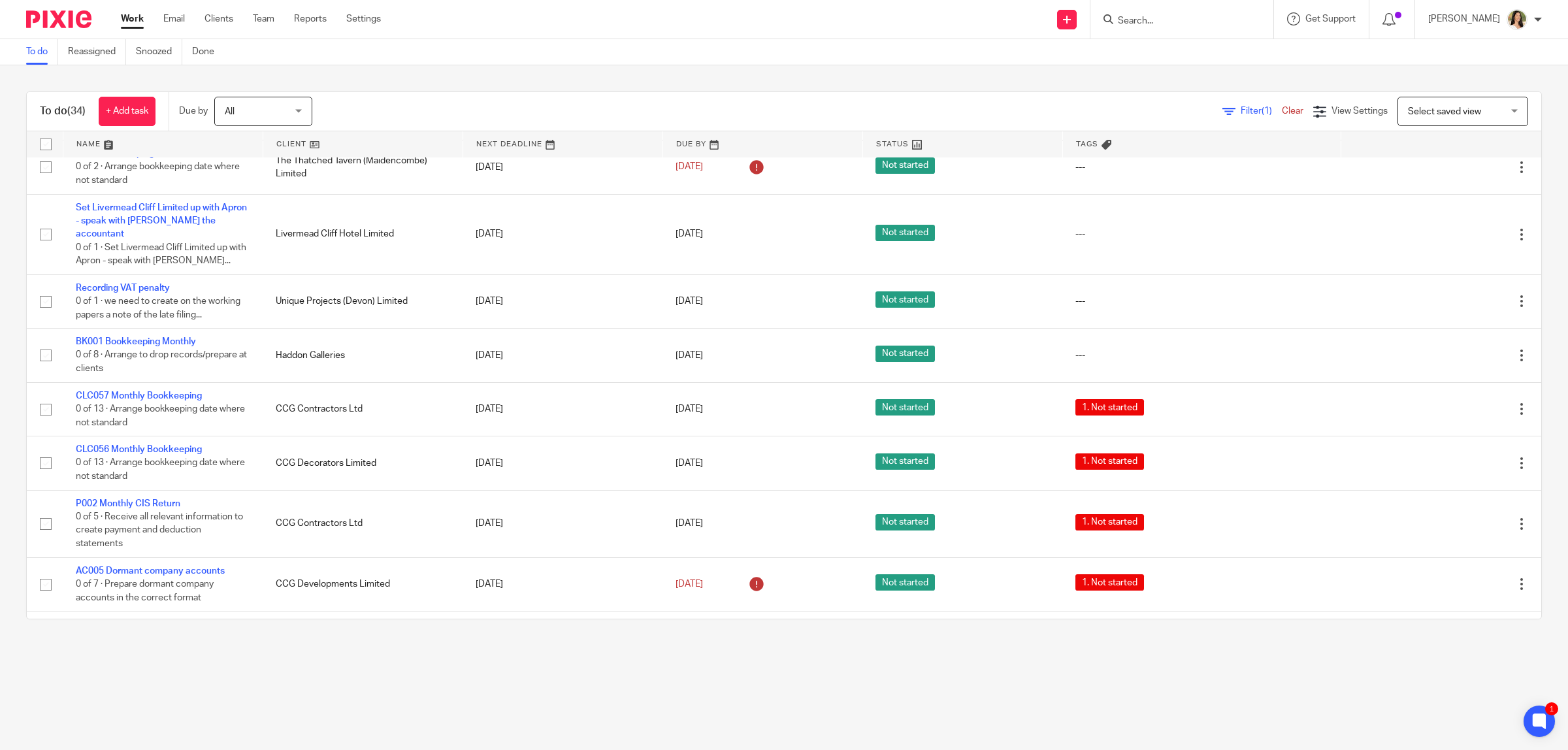
scroll to position [654, 0]
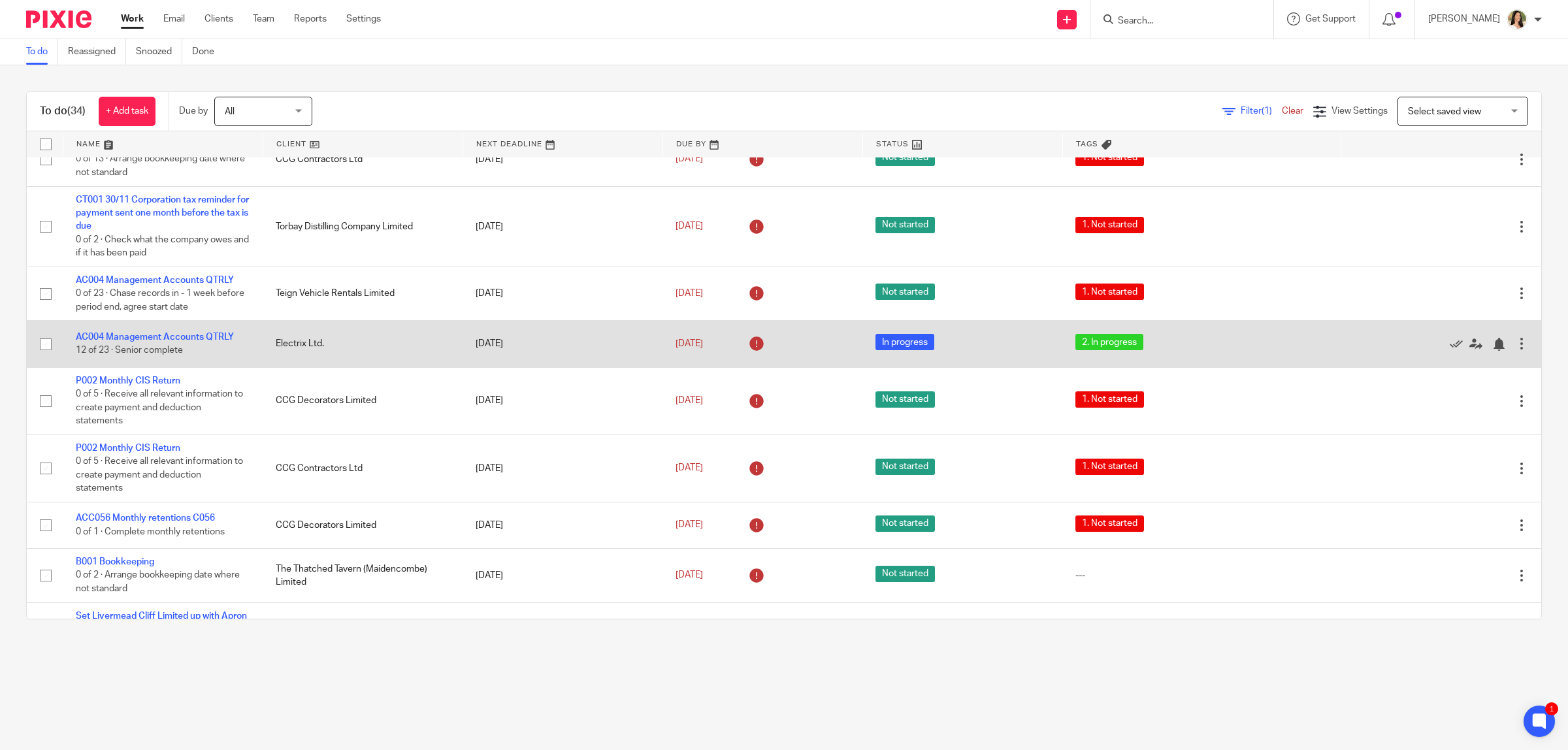
click at [1412, 344] on div at bounding box center [1435, 343] width 161 height 13
click at [1450, 343] on icon at bounding box center [1456, 344] width 13 height 13
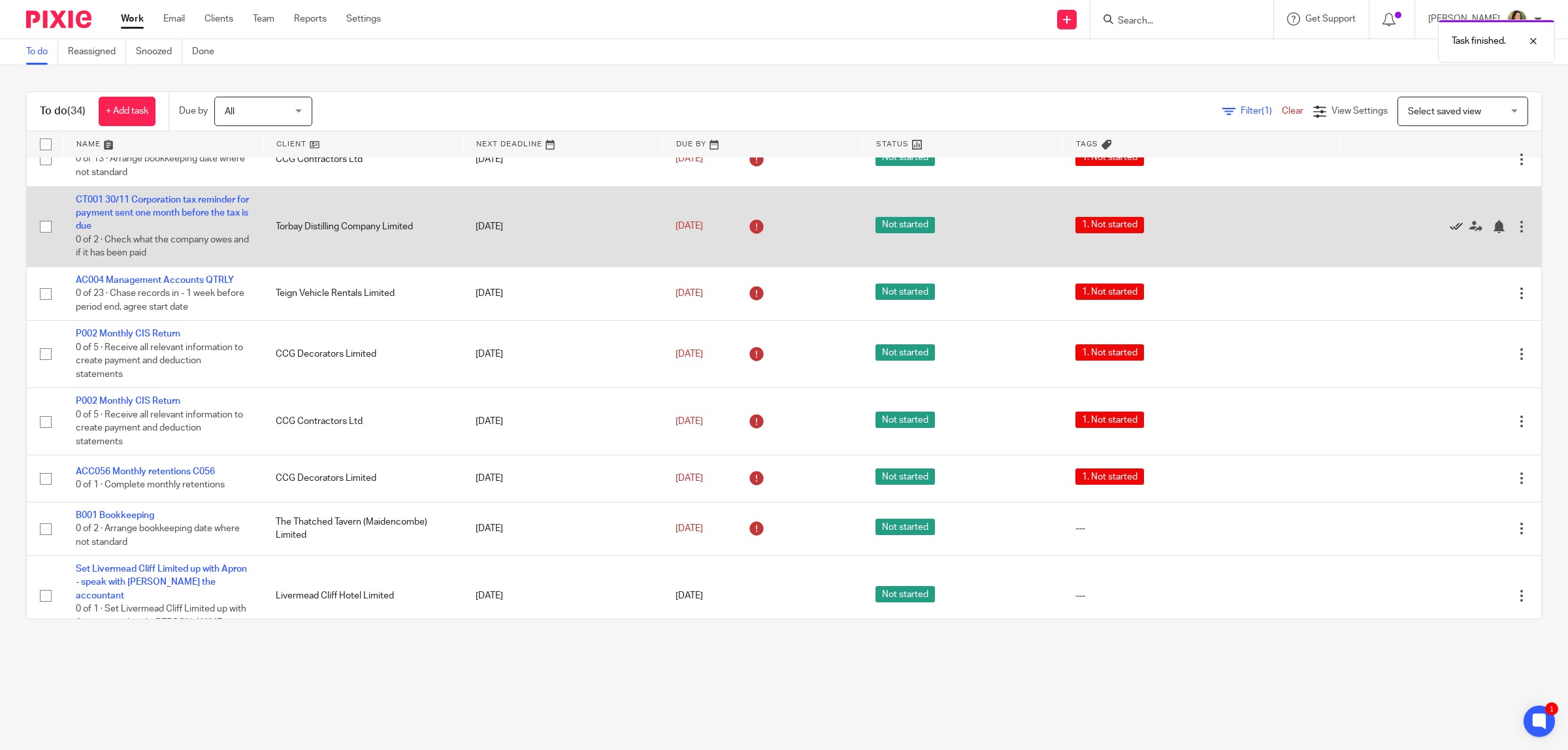
click at [1450, 227] on icon at bounding box center [1456, 226] width 13 height 13
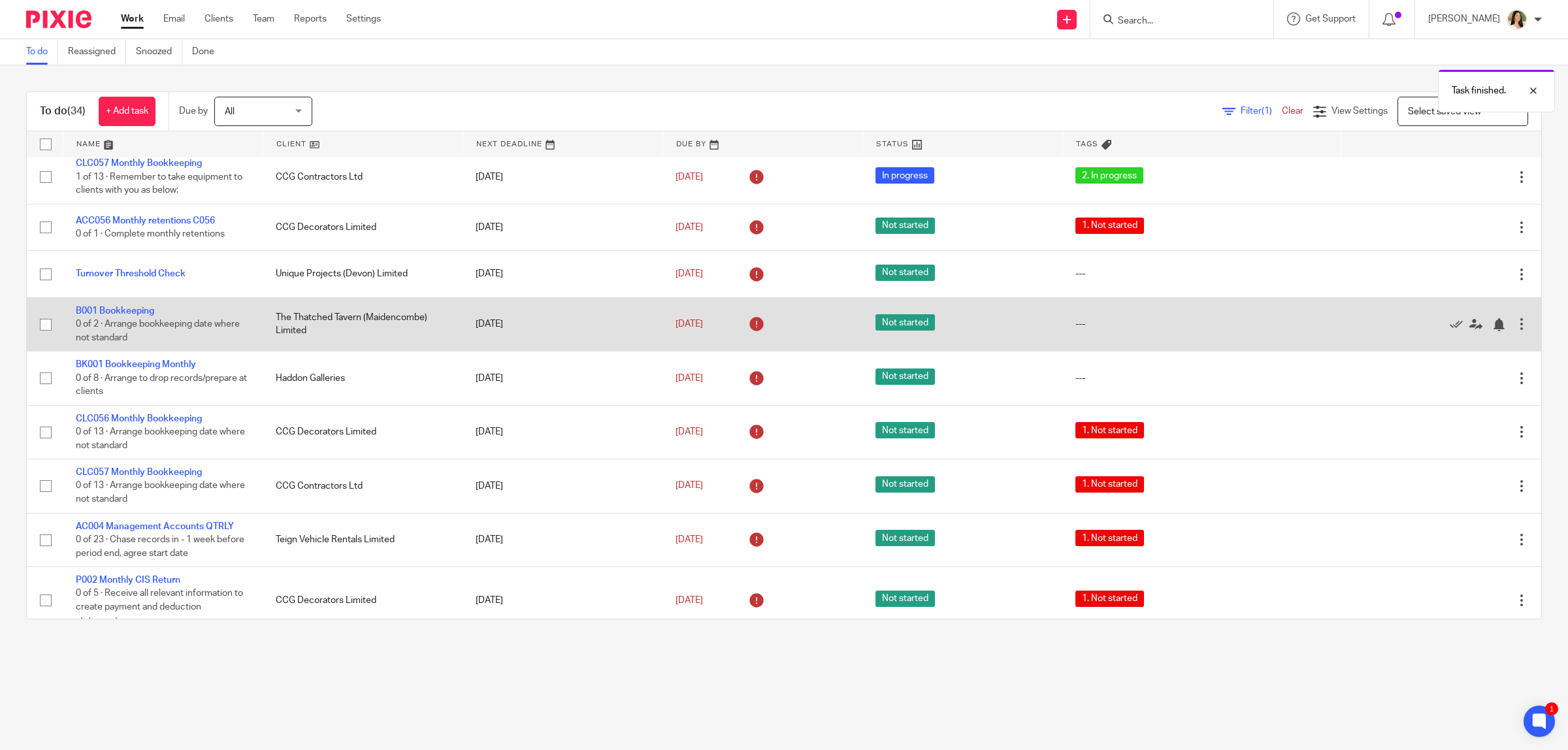
scroll to position [245, 0]
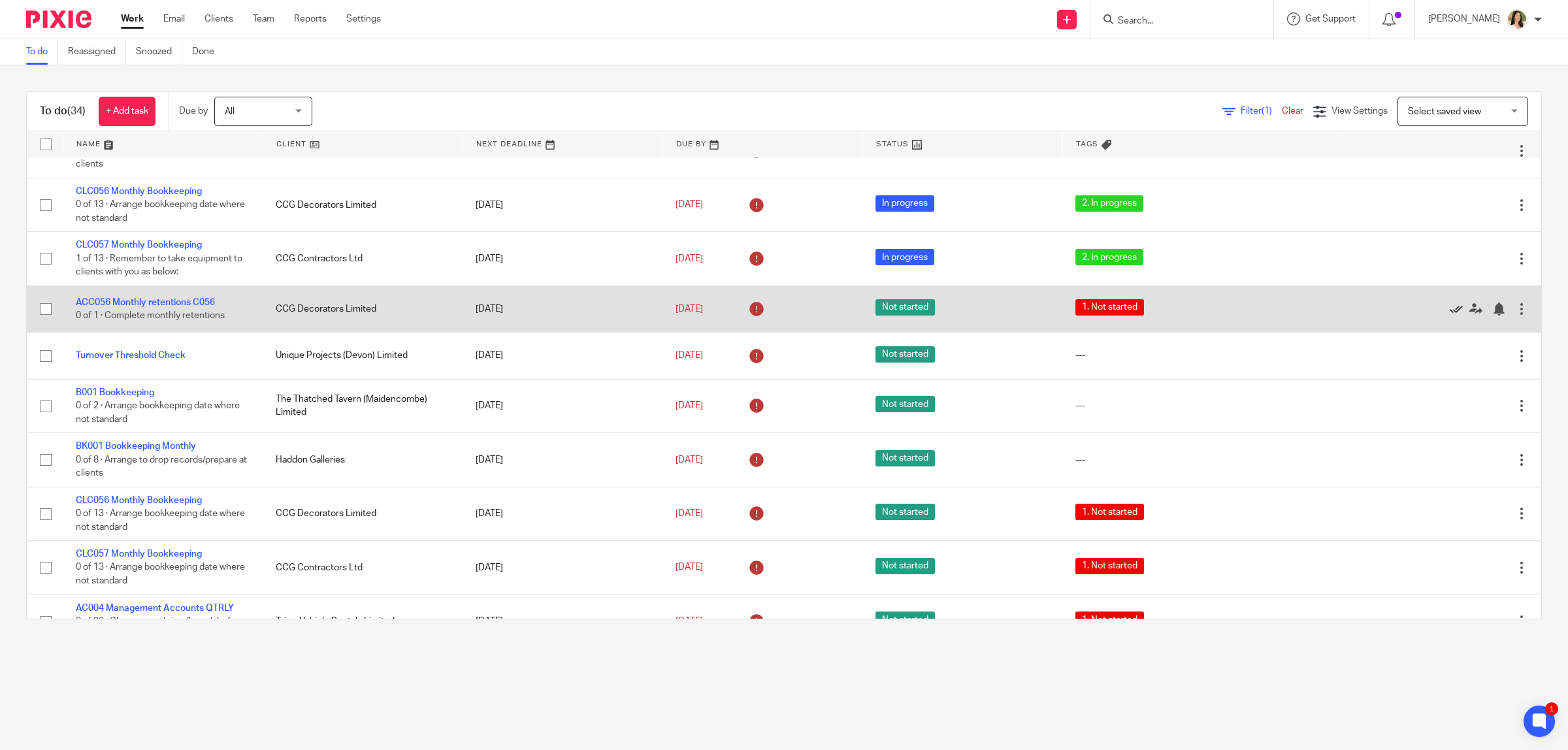
click at [1450, 308] on icon at bounding box center [1456, 309] width 13 height 13
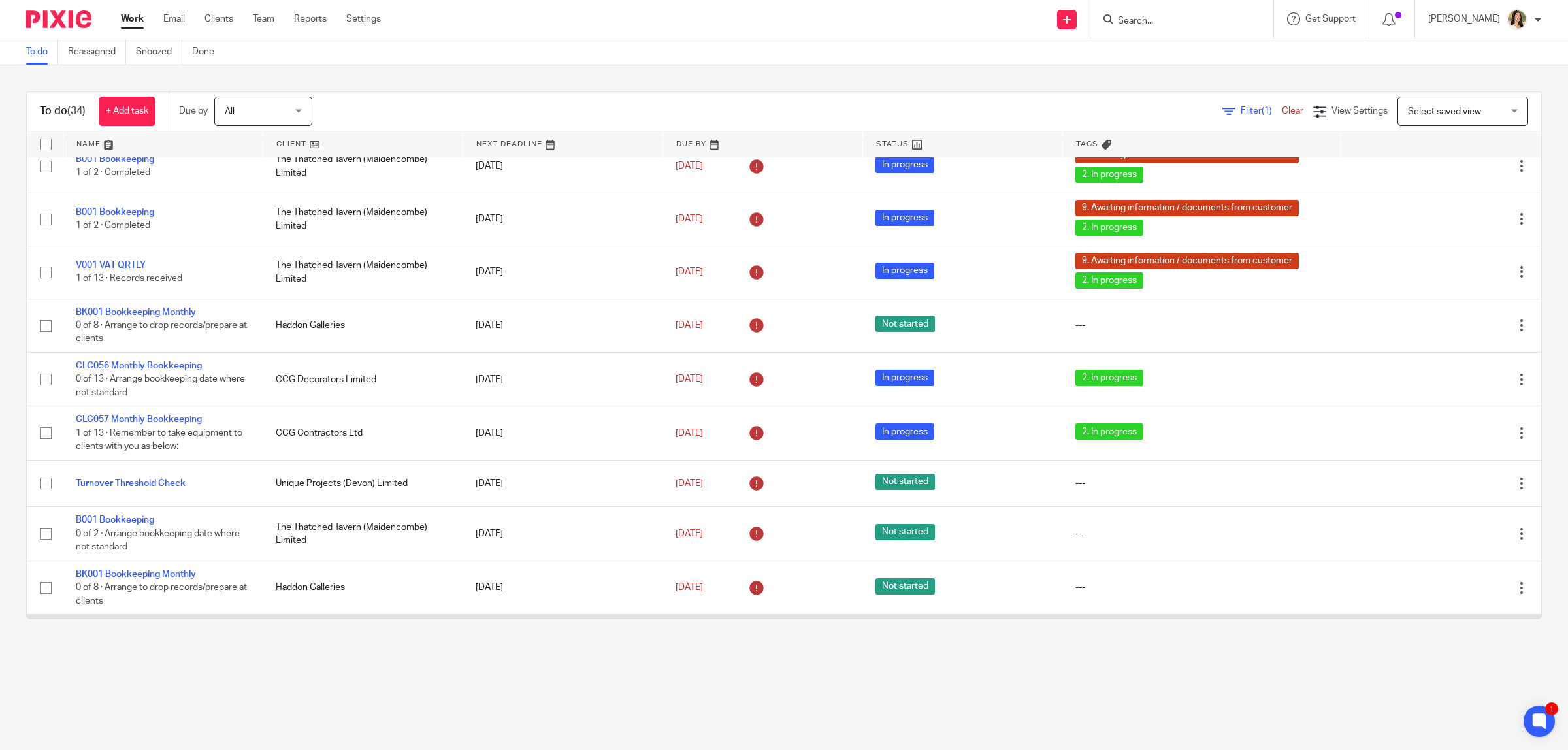
scroll to position [0, 0]
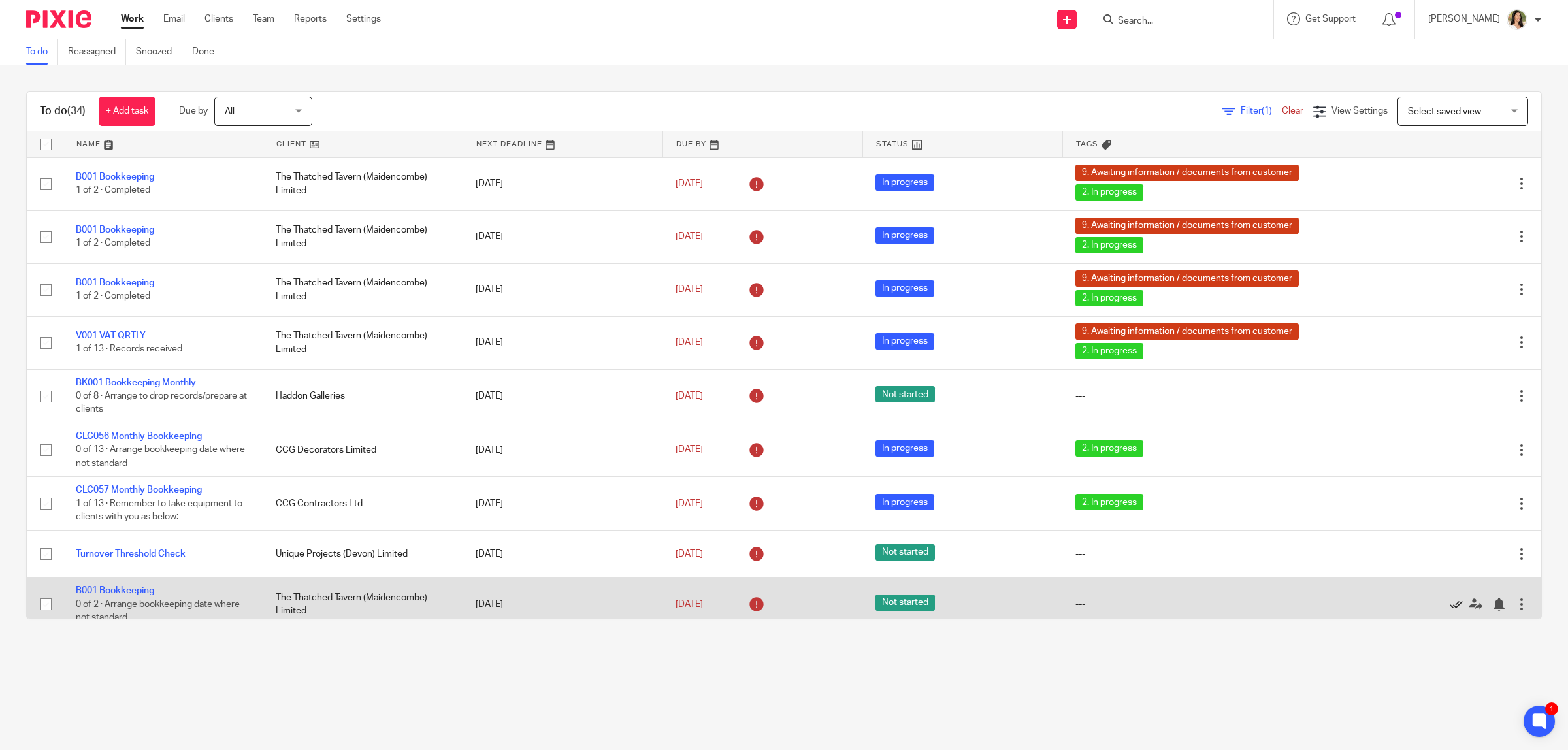
click at [1450, 601] on icon at bounding box center [1456, 604] width 13 height 13
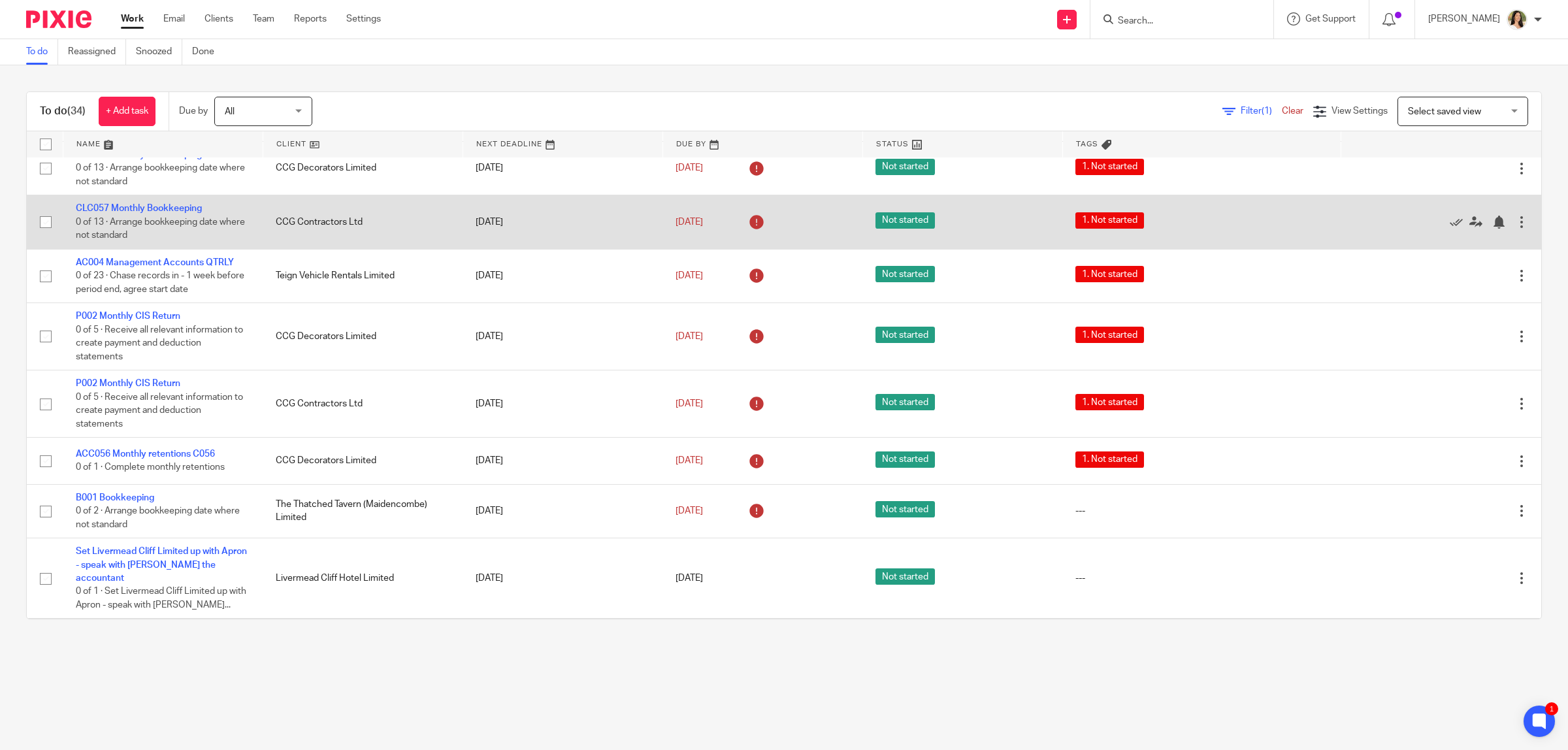
scroll to position [572, 0]
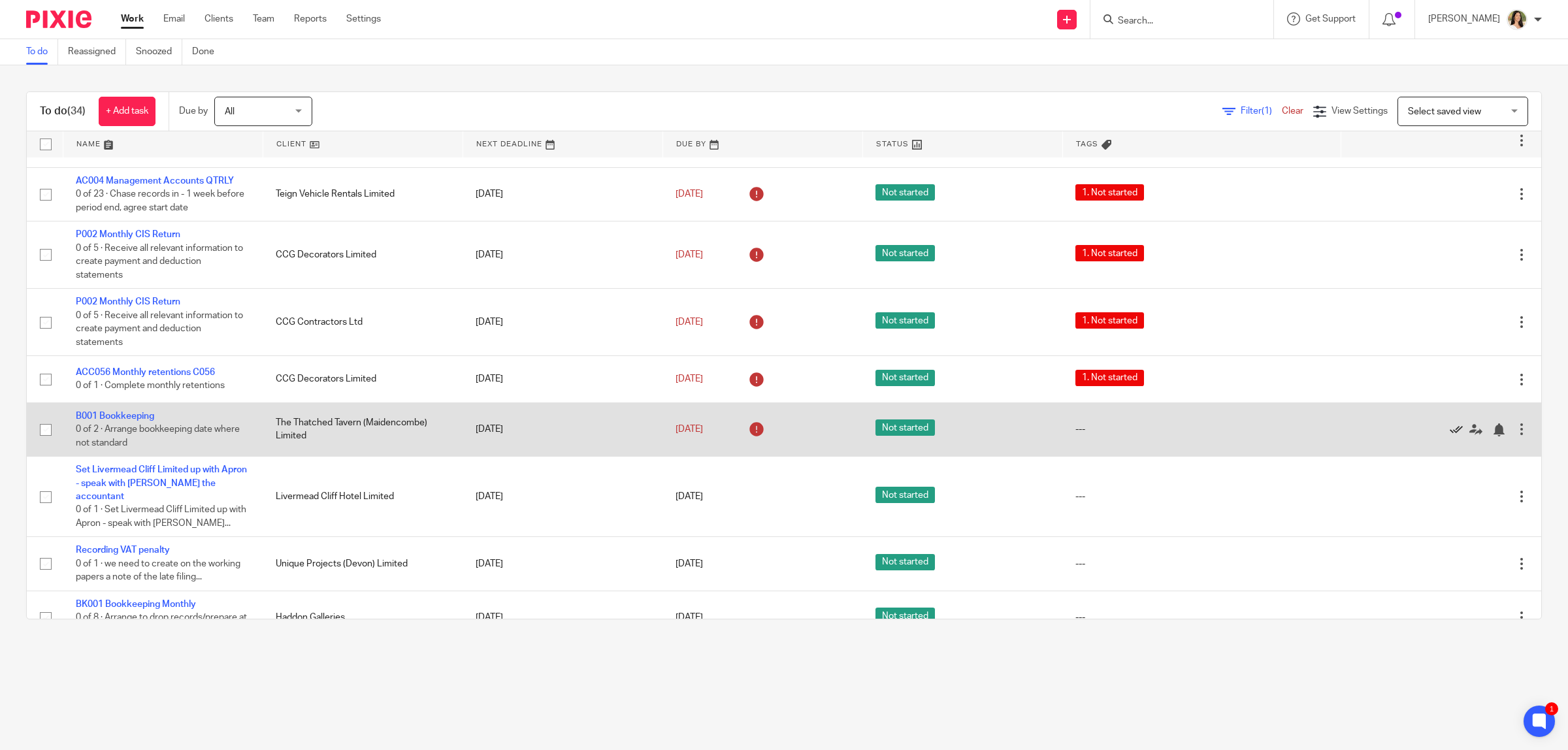
click at [1450, 430] on icon at bounding box center [1456, 430] width 13 height 13
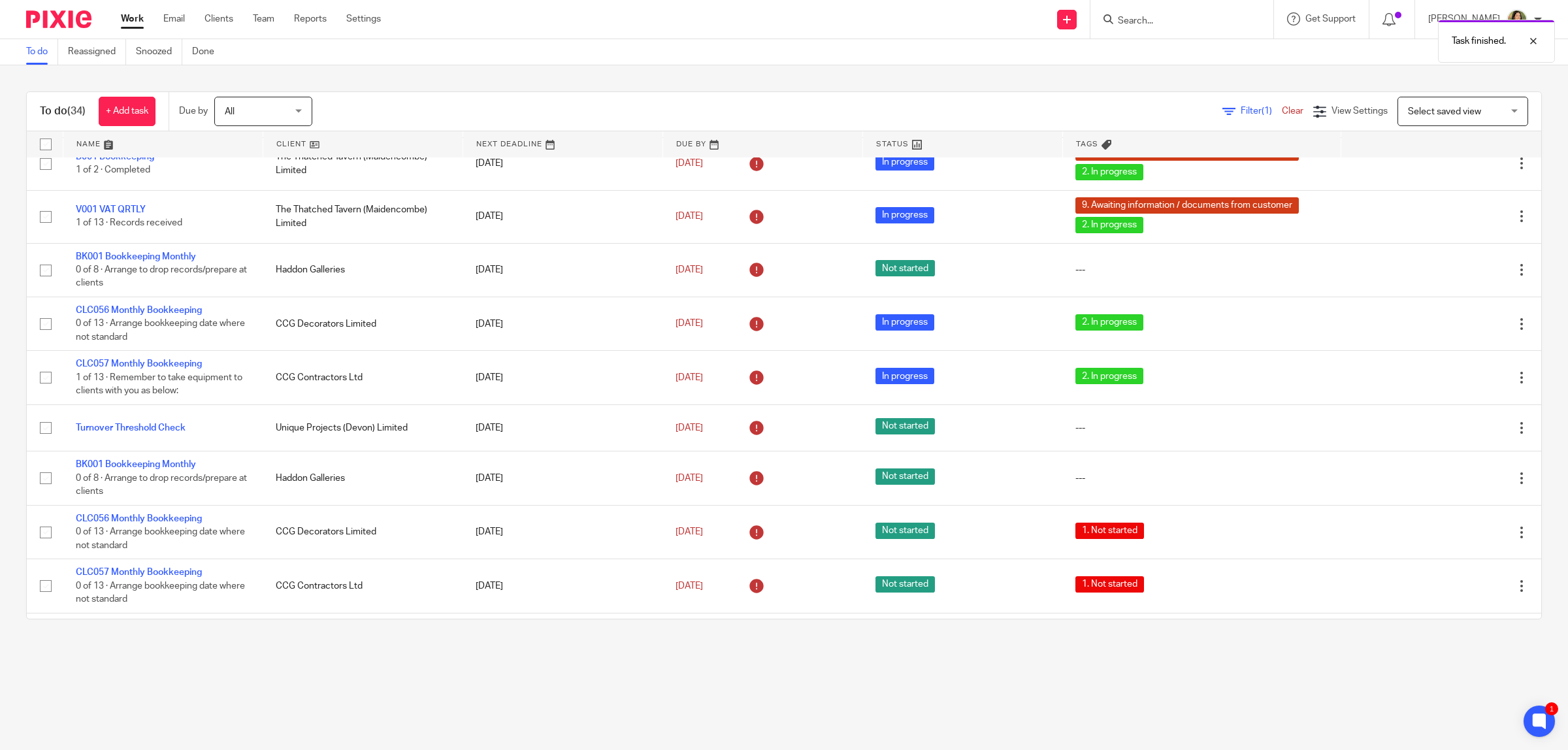
scroll to position [0, 0]
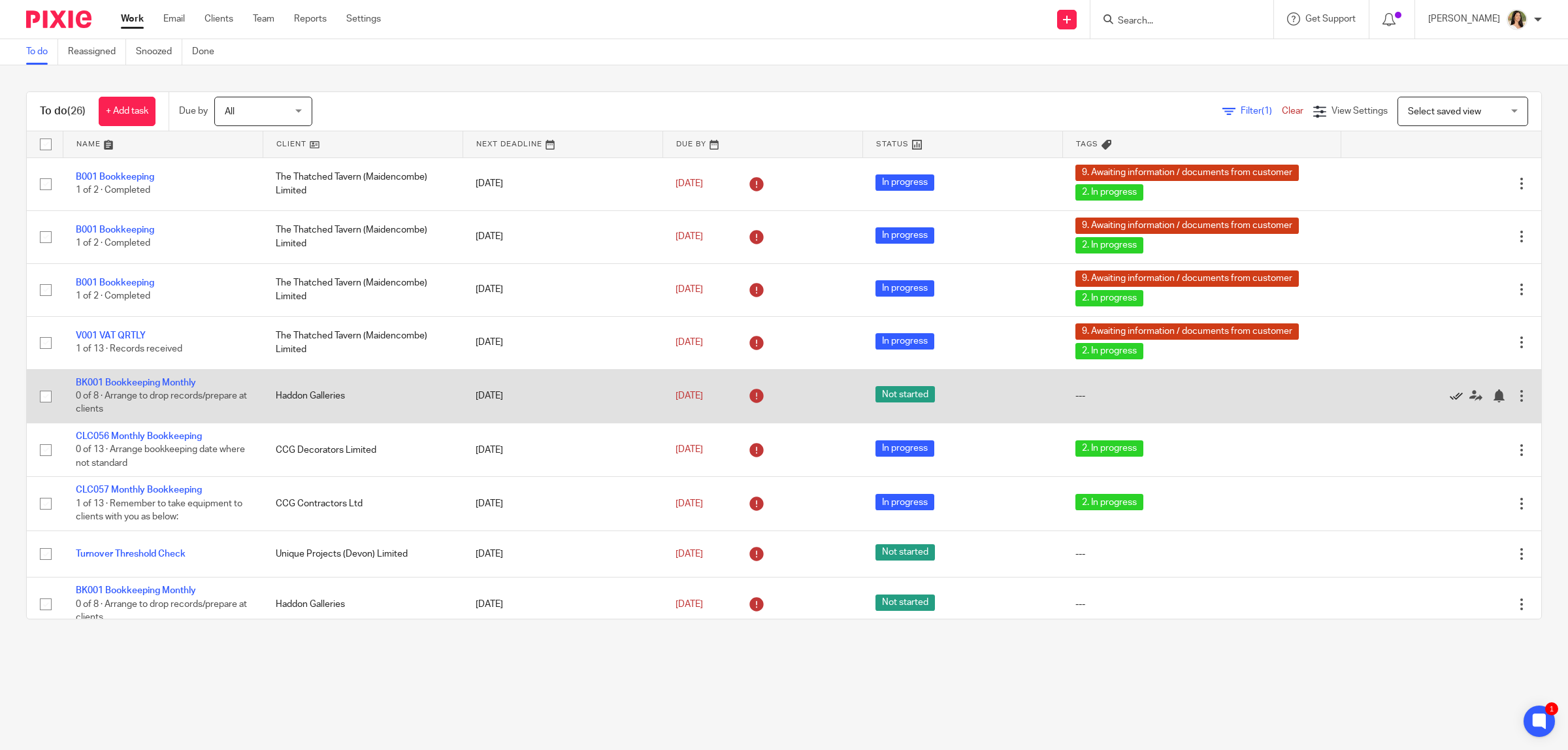
click at [1450, 394] on icon at bounding box center [1456, 395] width 13 height 13
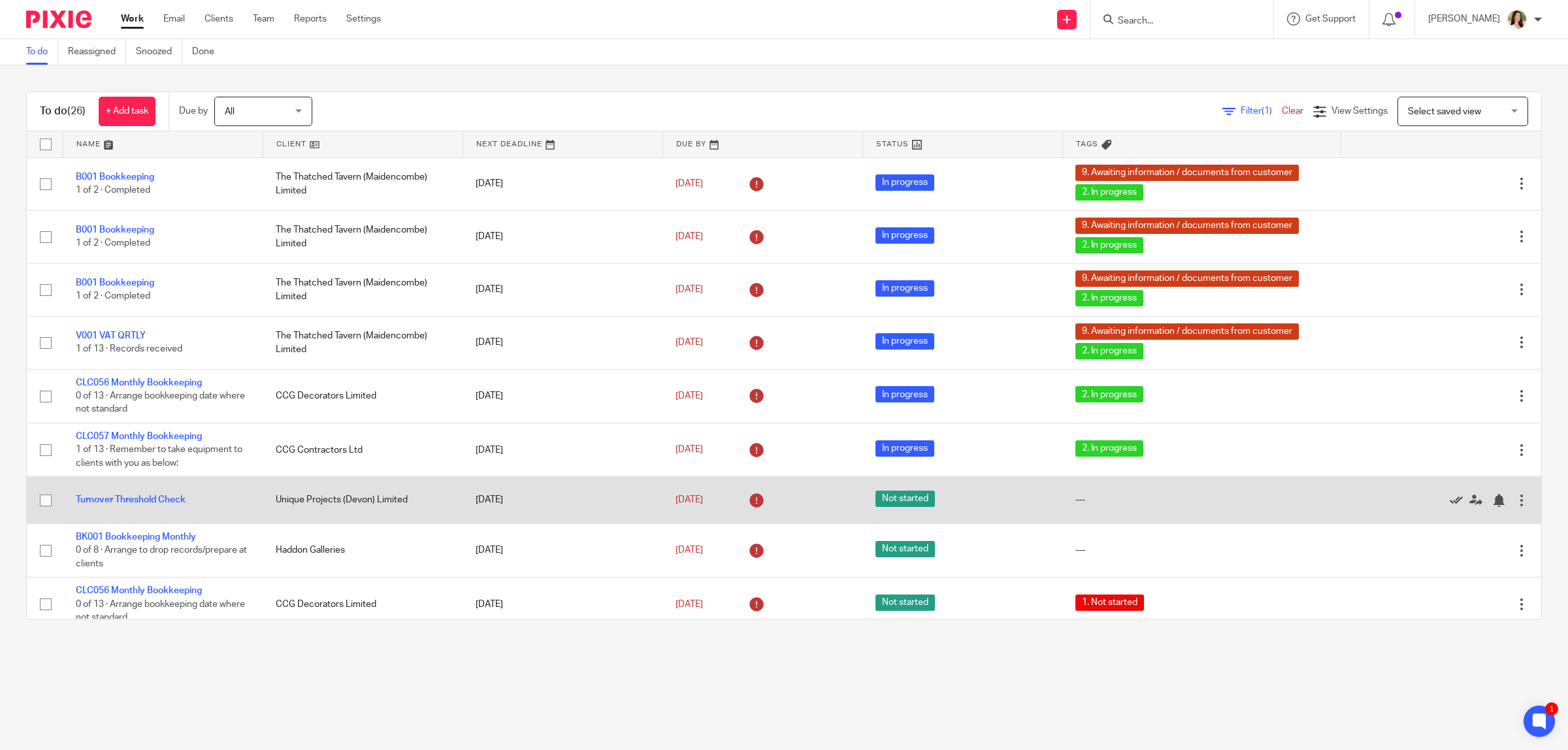
click at [1450, 502] on icon at bounding box center [1456, 500] width 13 height 13
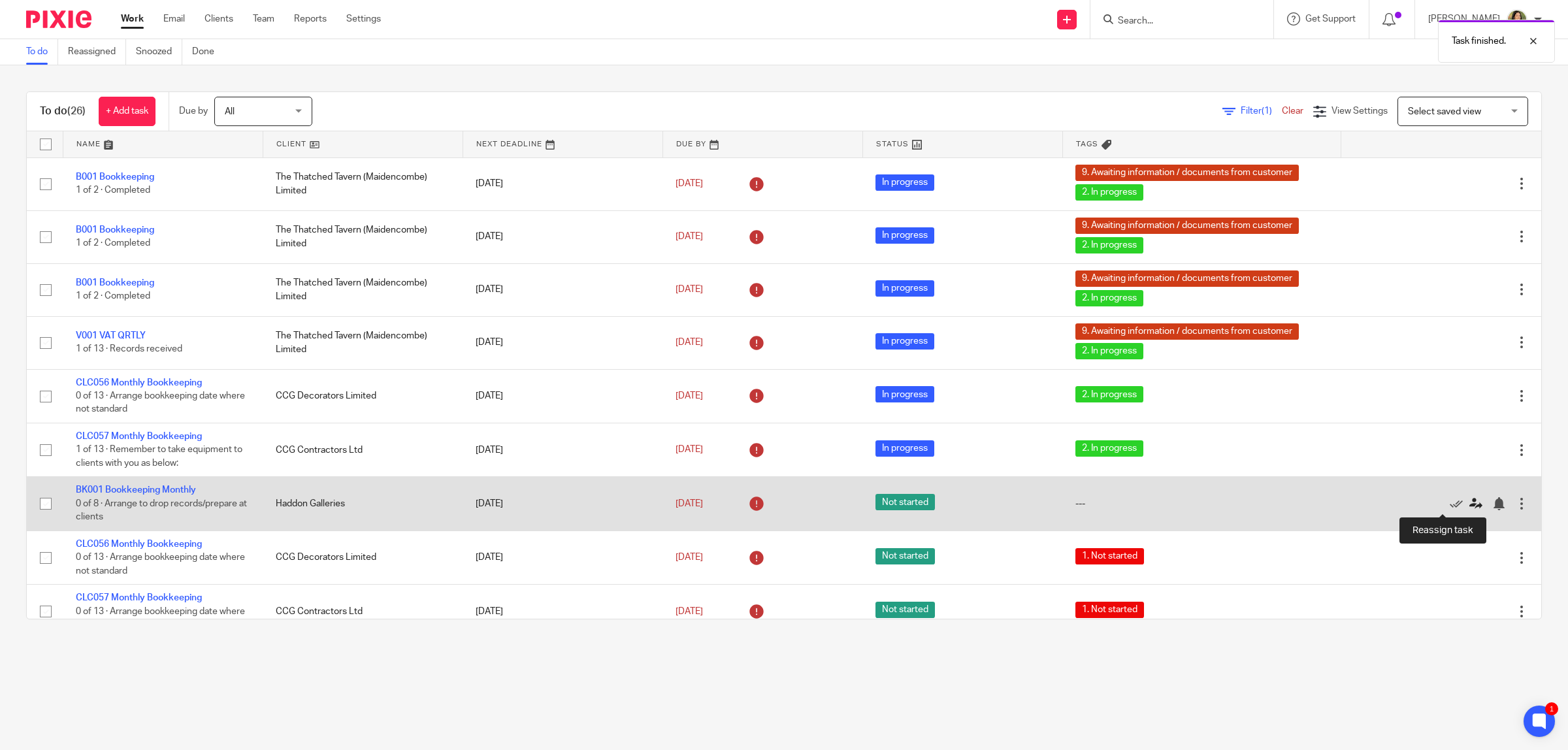
click at [1470, 507] on icon at bounding box center [1476, 504] width 13 height 13
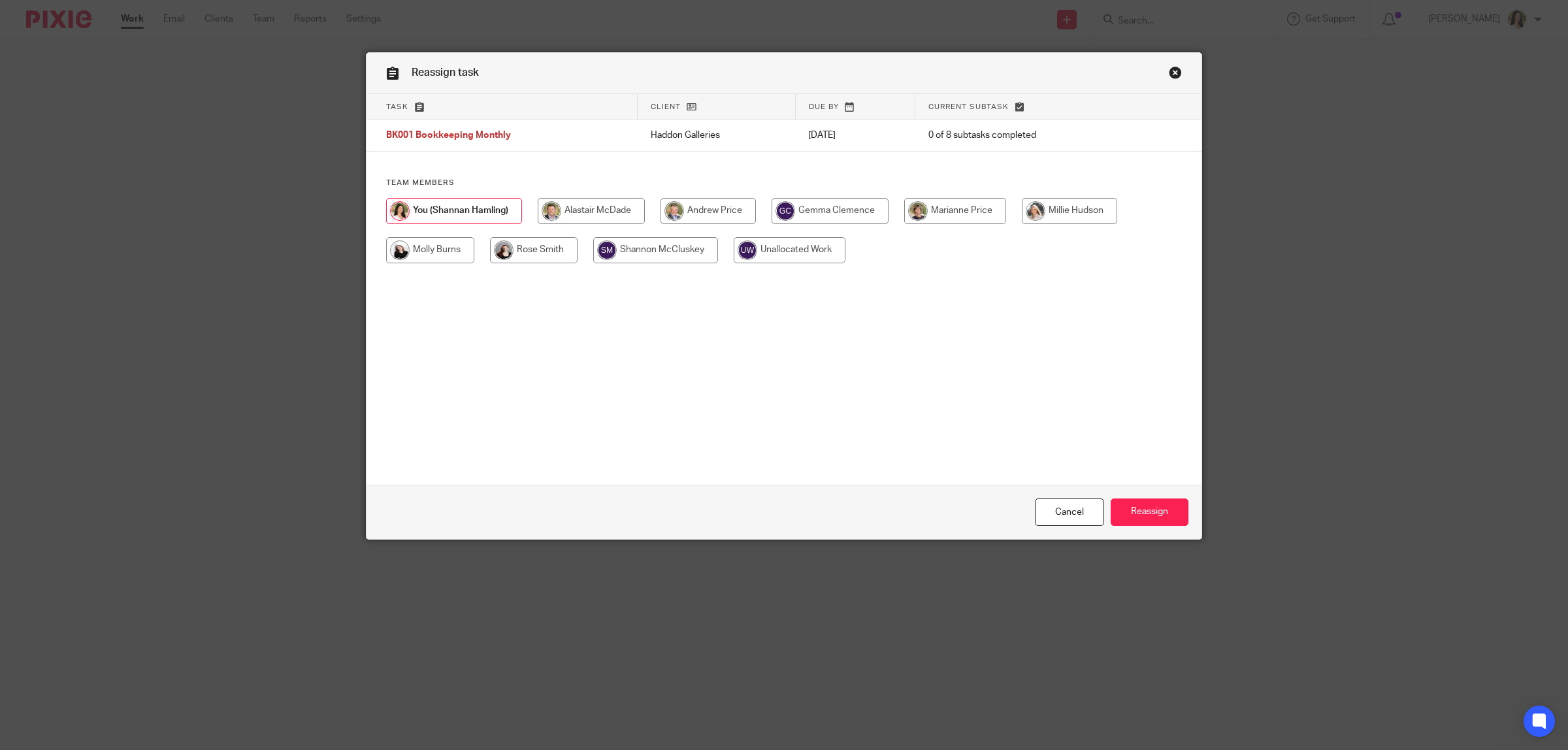
click at [788, 213] on input "radio" at bounding box center [830, 210] width 117 height 26
radio input "true"
click at [1135, 504] on input "Reassign" at bounding box center [1149, 513] width 77 height 28
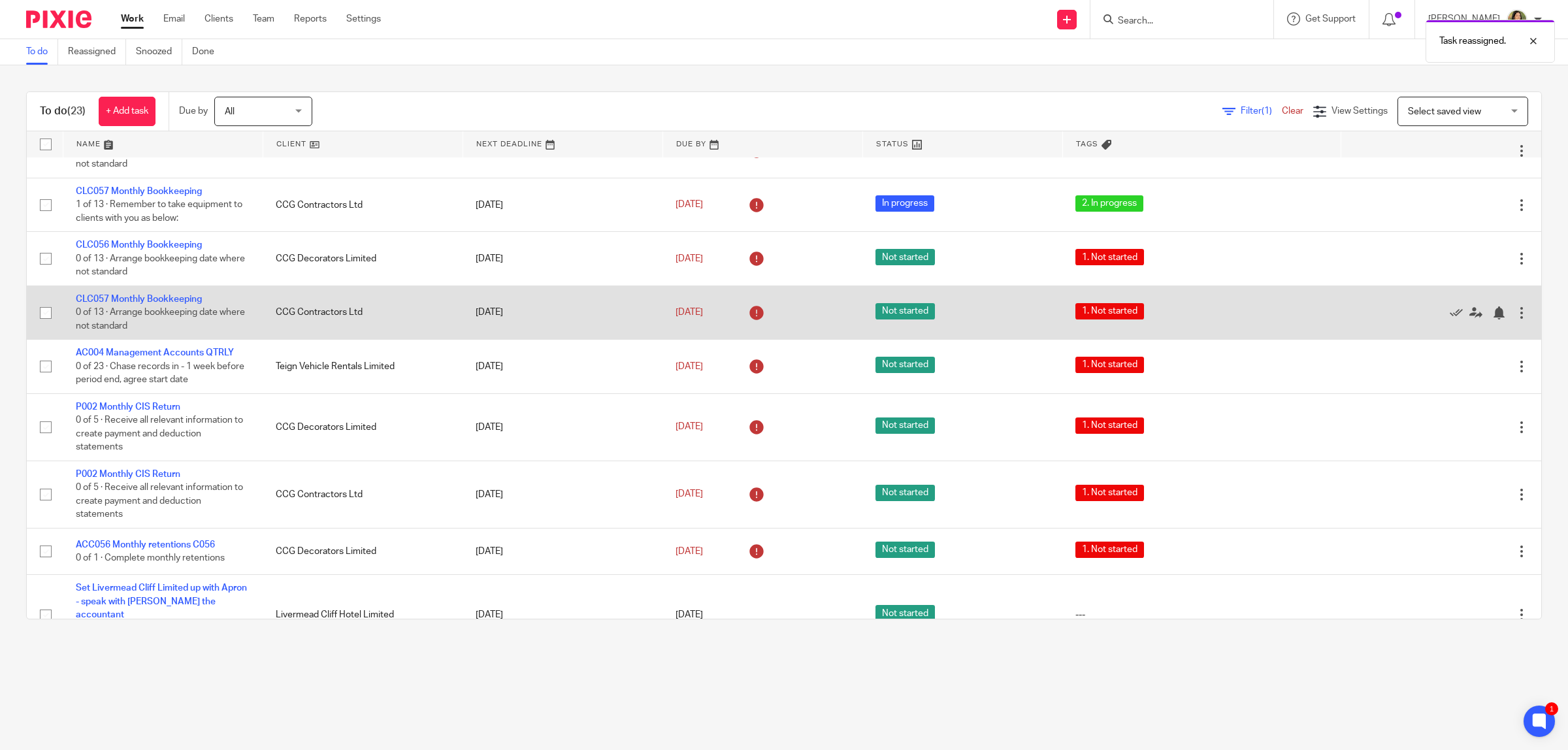
scroll to position [490, 0]
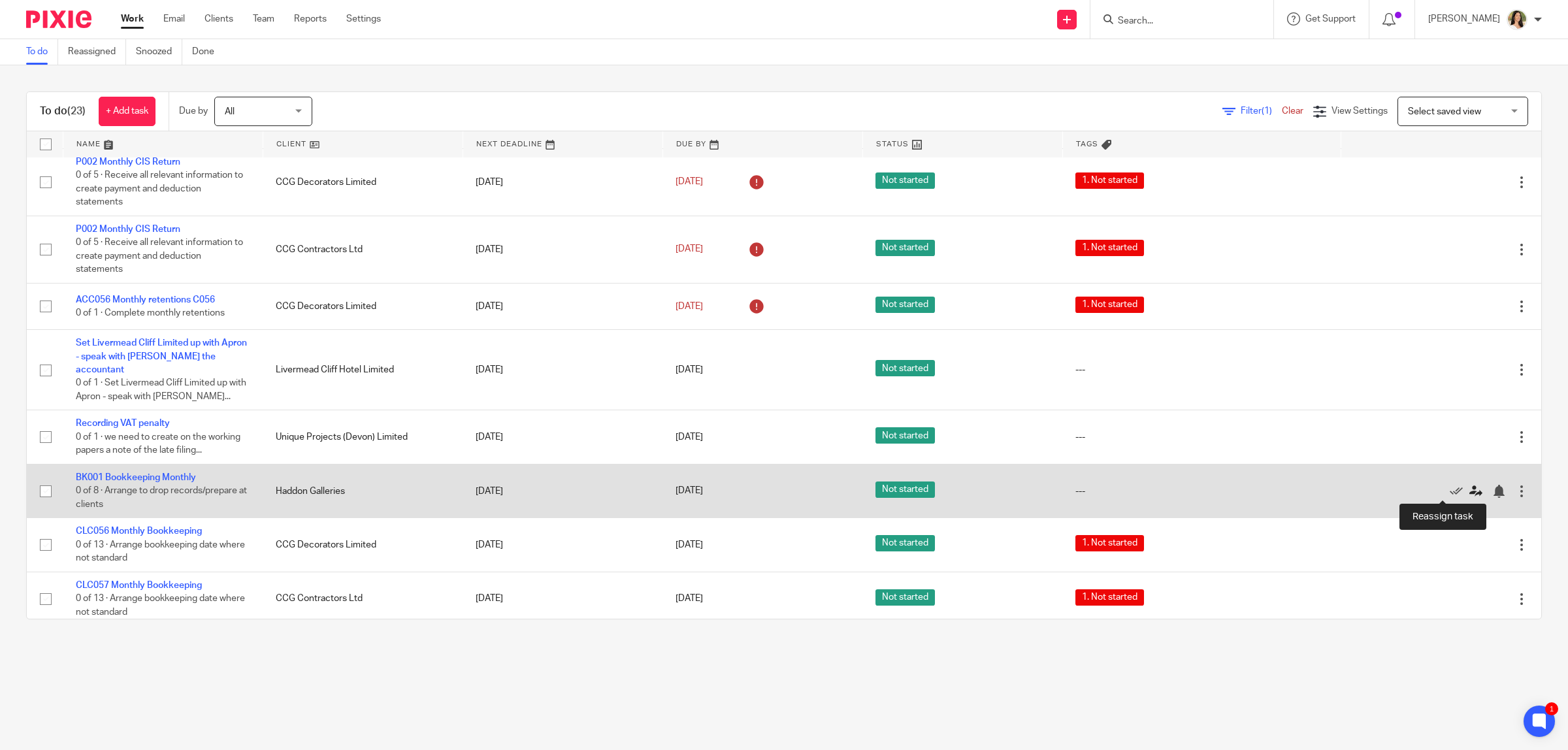
click at [1470, 488] on icon at bounding box center [1476, 491] width 13 height 13
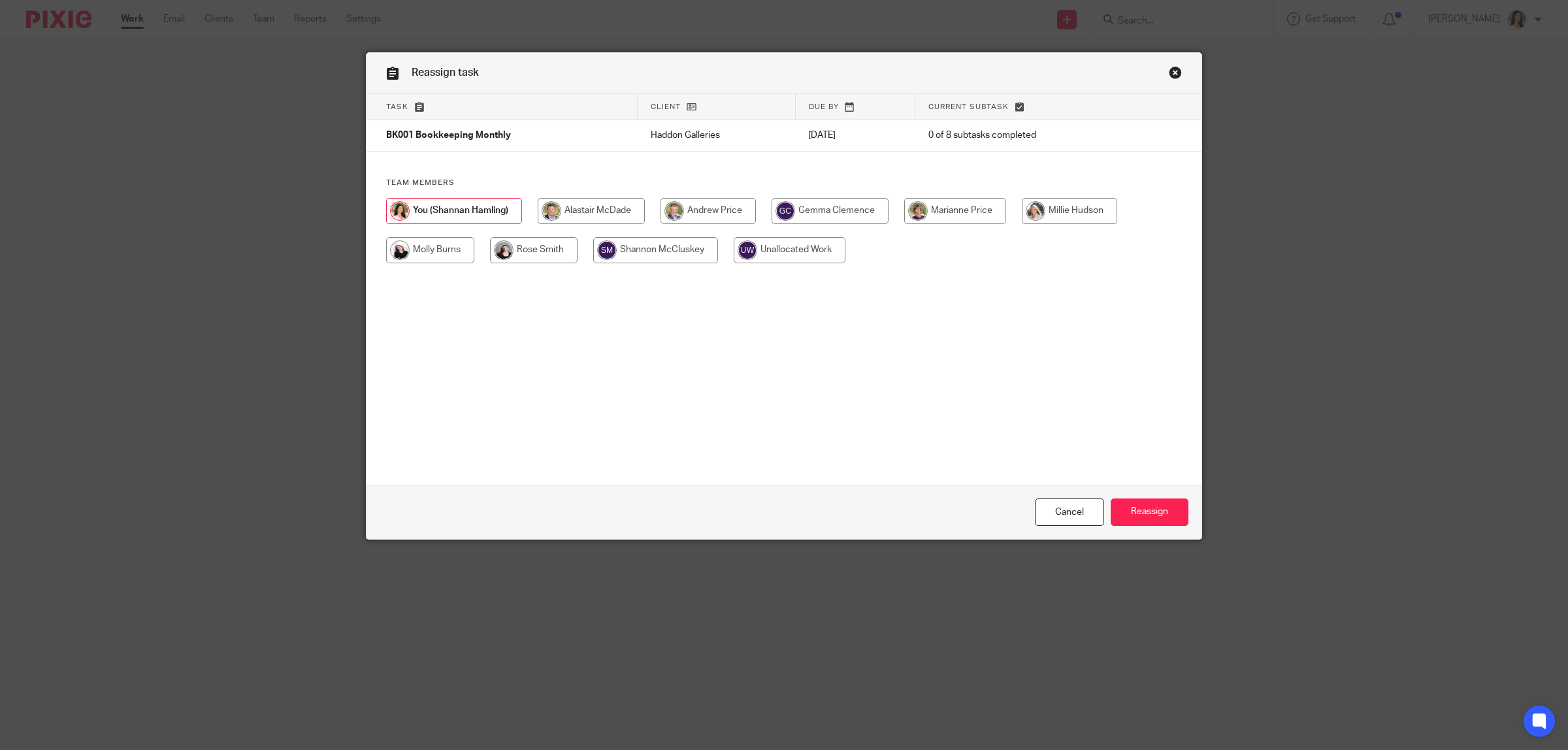
click at [811, 203] on input "radio" at bounding box center [830, 210] width 117 height 26
radio input "true"
click at [1170, 522] on input "Reassign" at bounding box center [1149, 513] width 77 height 28
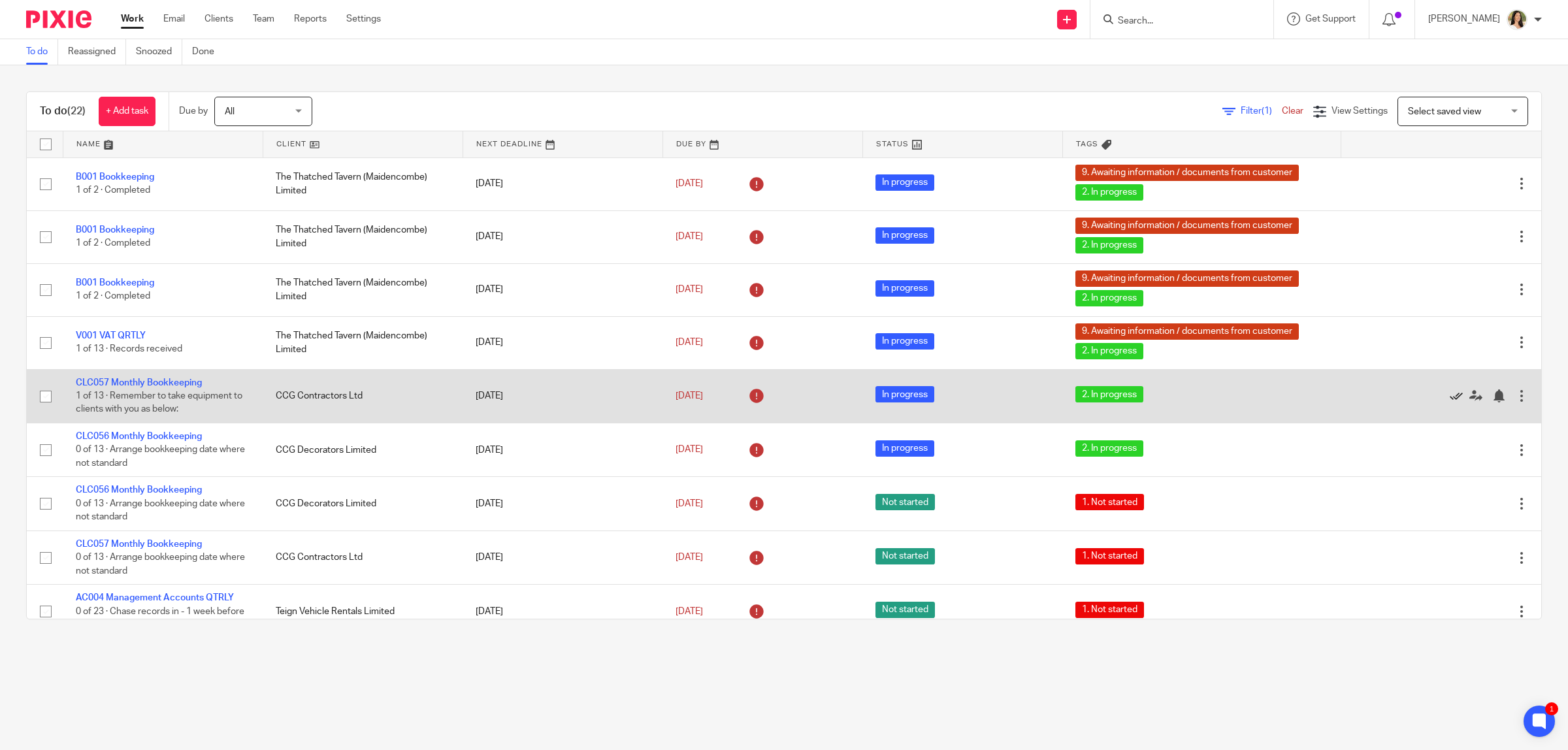
click at [1450, 393] on icon at bounding box center [1456, 395] width 13 height 13
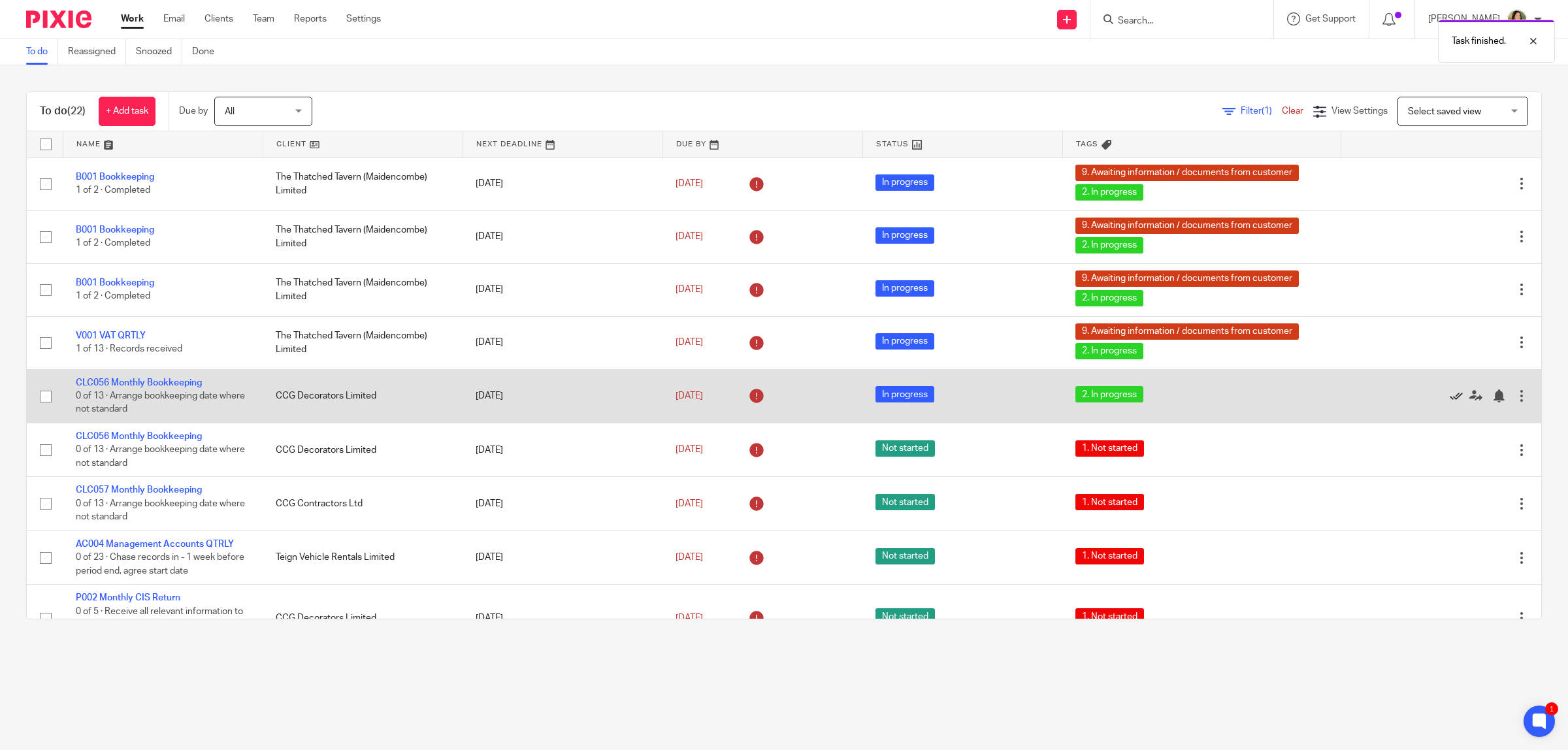
click at [1450, 394] on icon at bounding box center [1456, 395] width 13 height 13
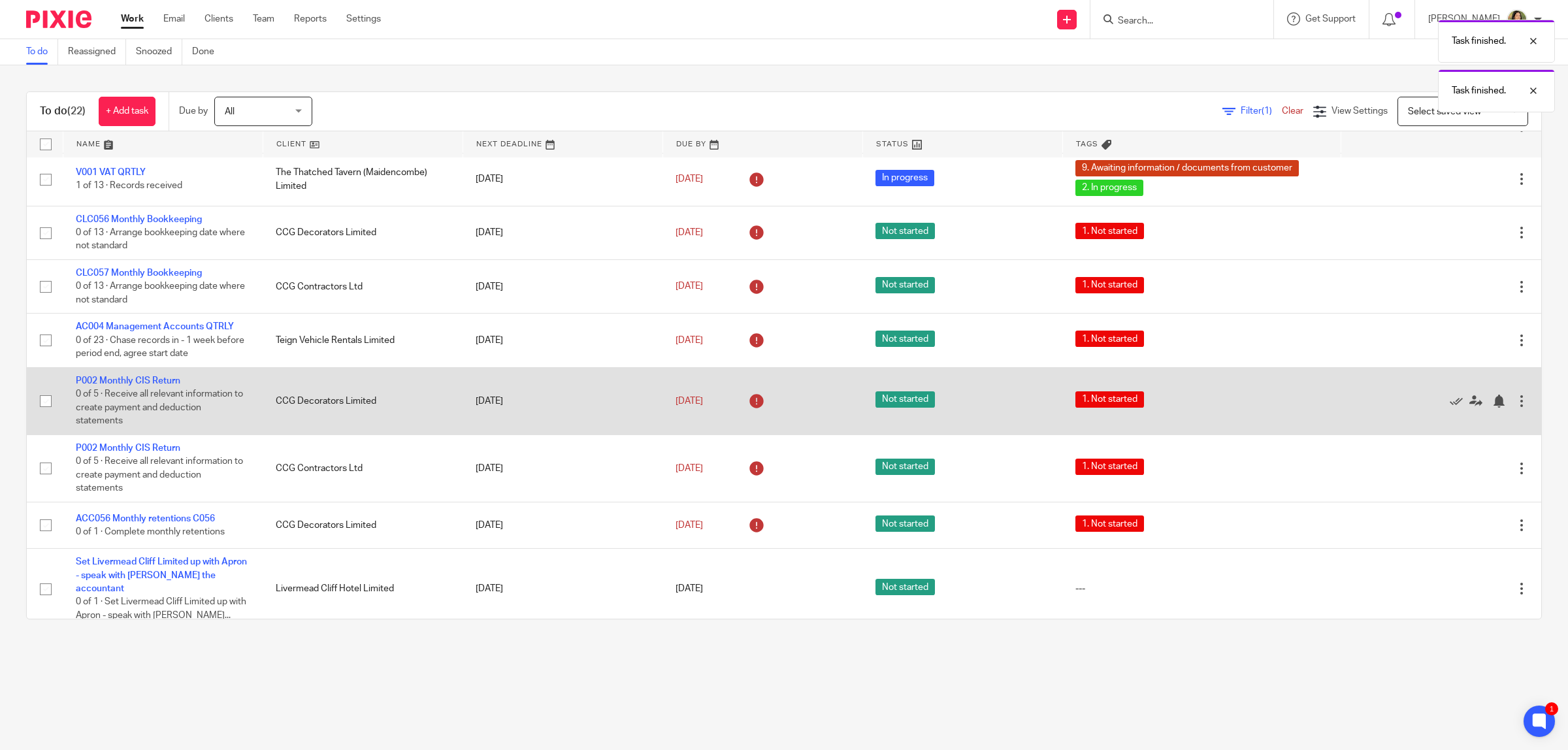
scroll to position [245, 0]
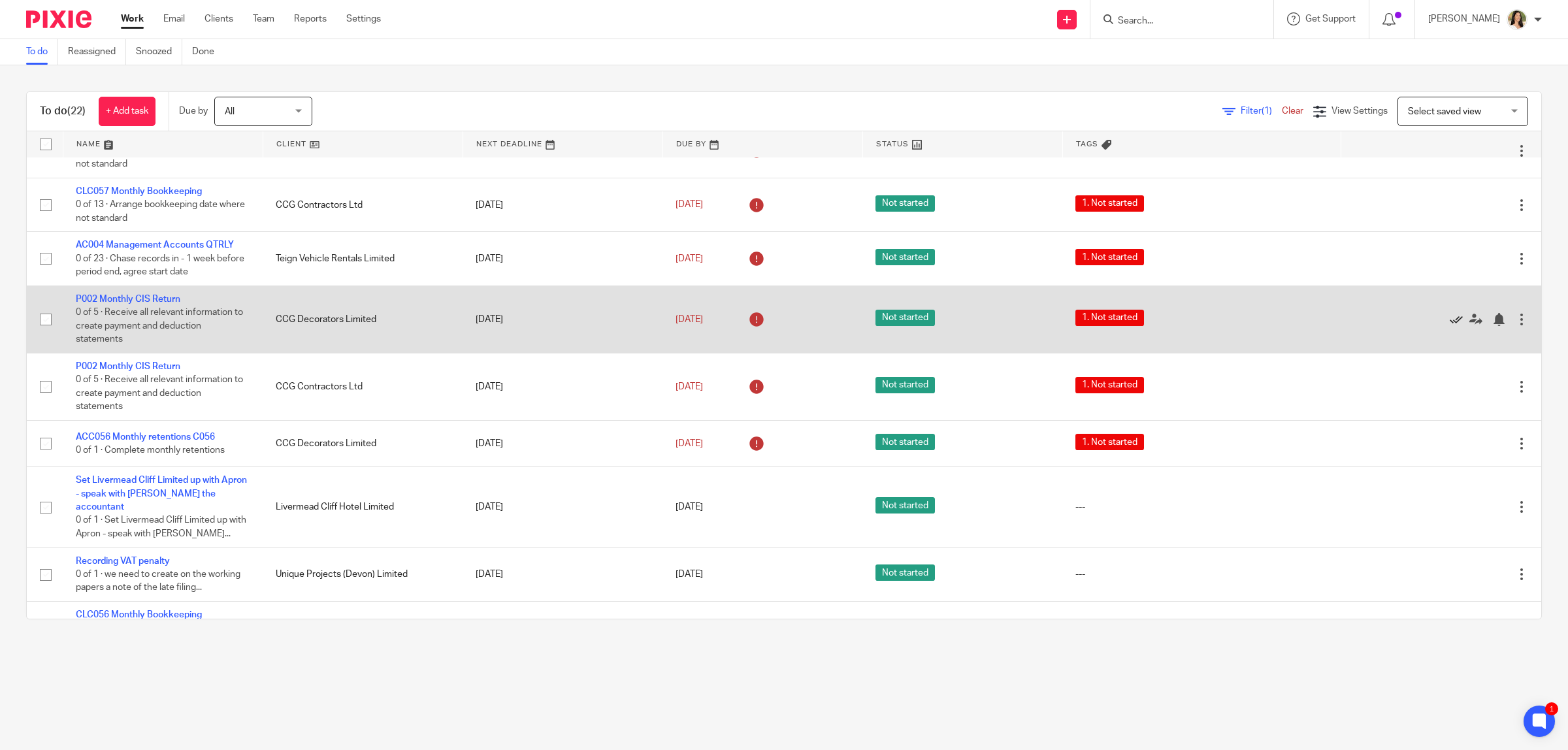
click at [1450, 319] on icon at bounding box center [1456, 319] width 13 height 13
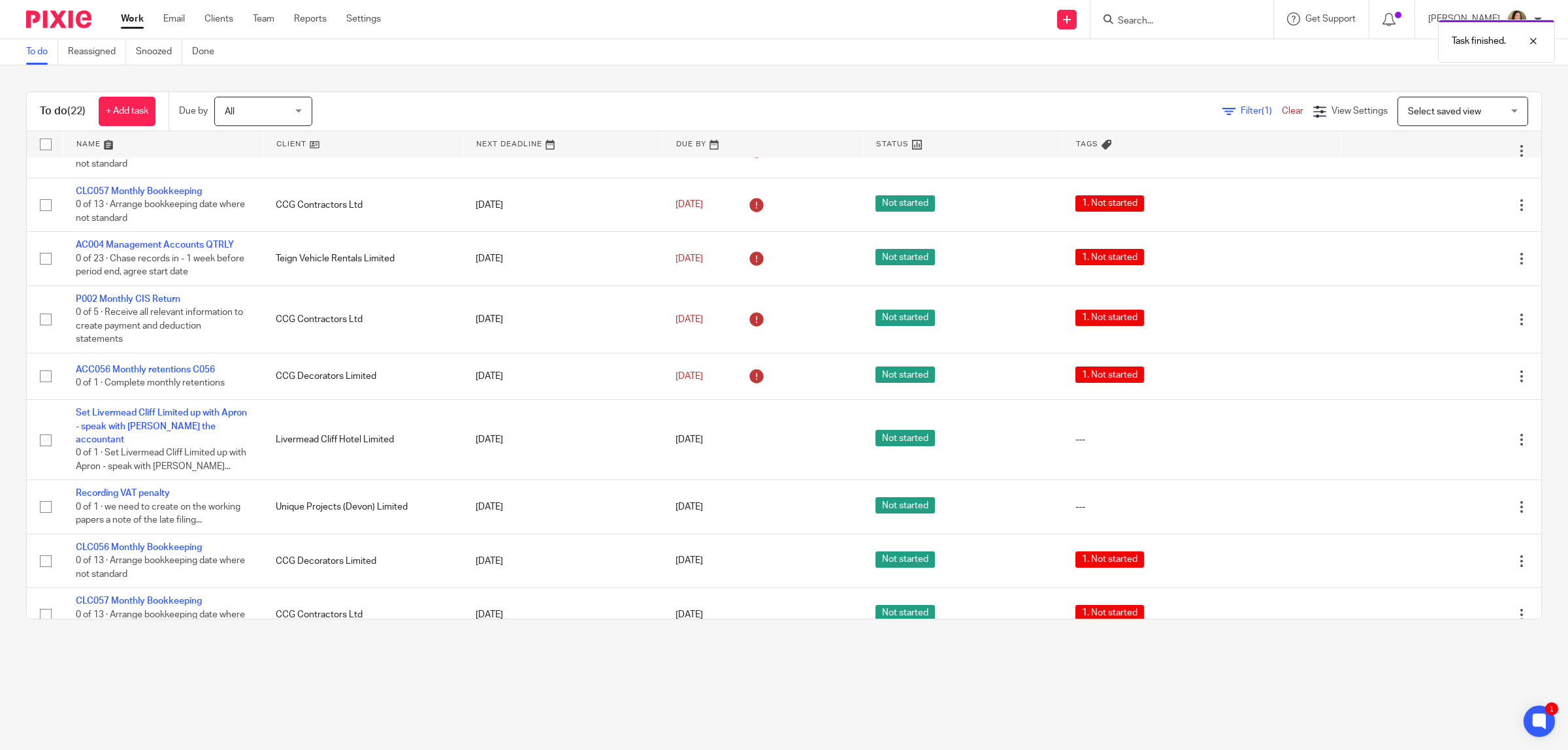
click at [1450, 319] on icon at bounding box center [1456, 319] width 13 height 13
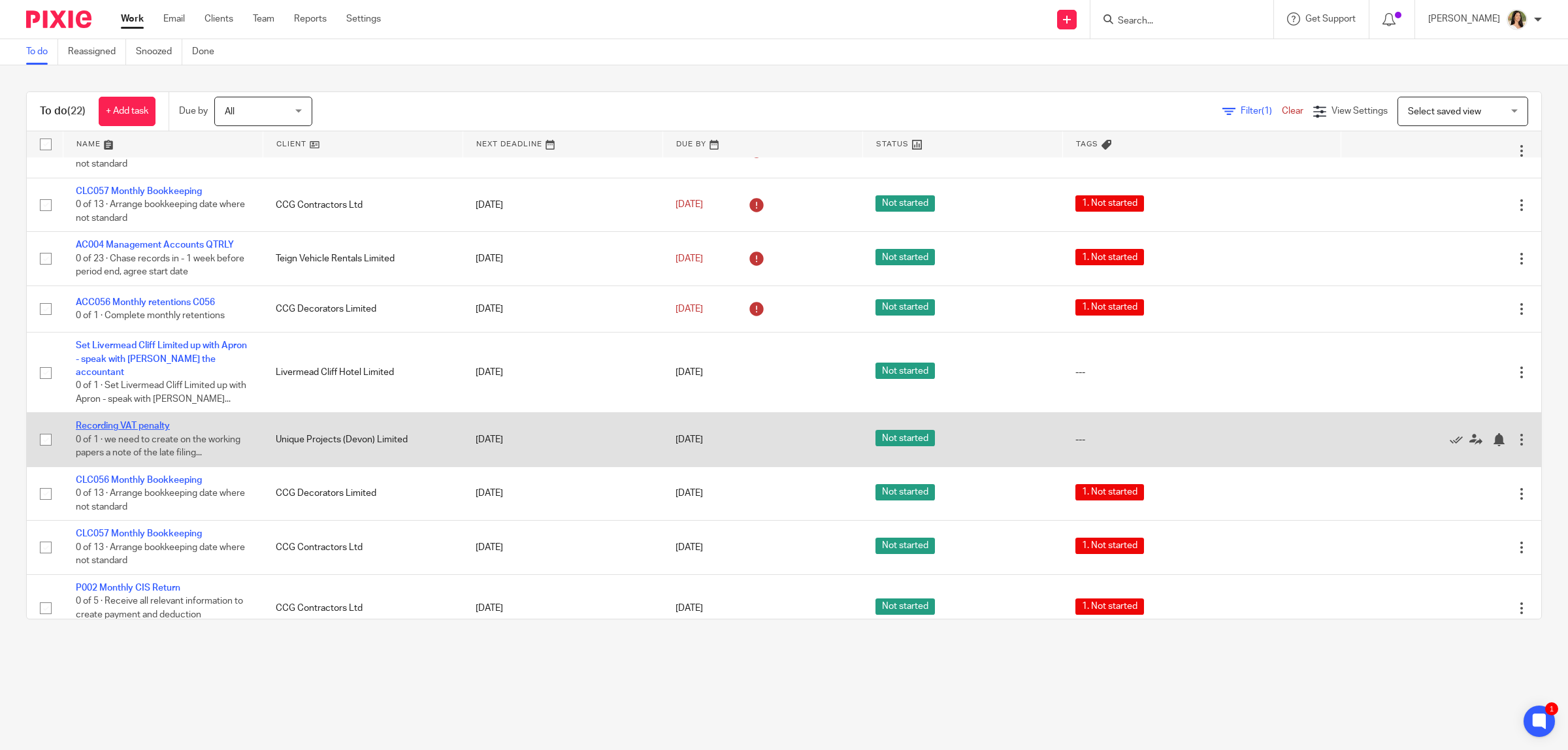
click at [147, 425] on link "Recording VAT penalty" at bounding box center [122, 426] width 94 height 9
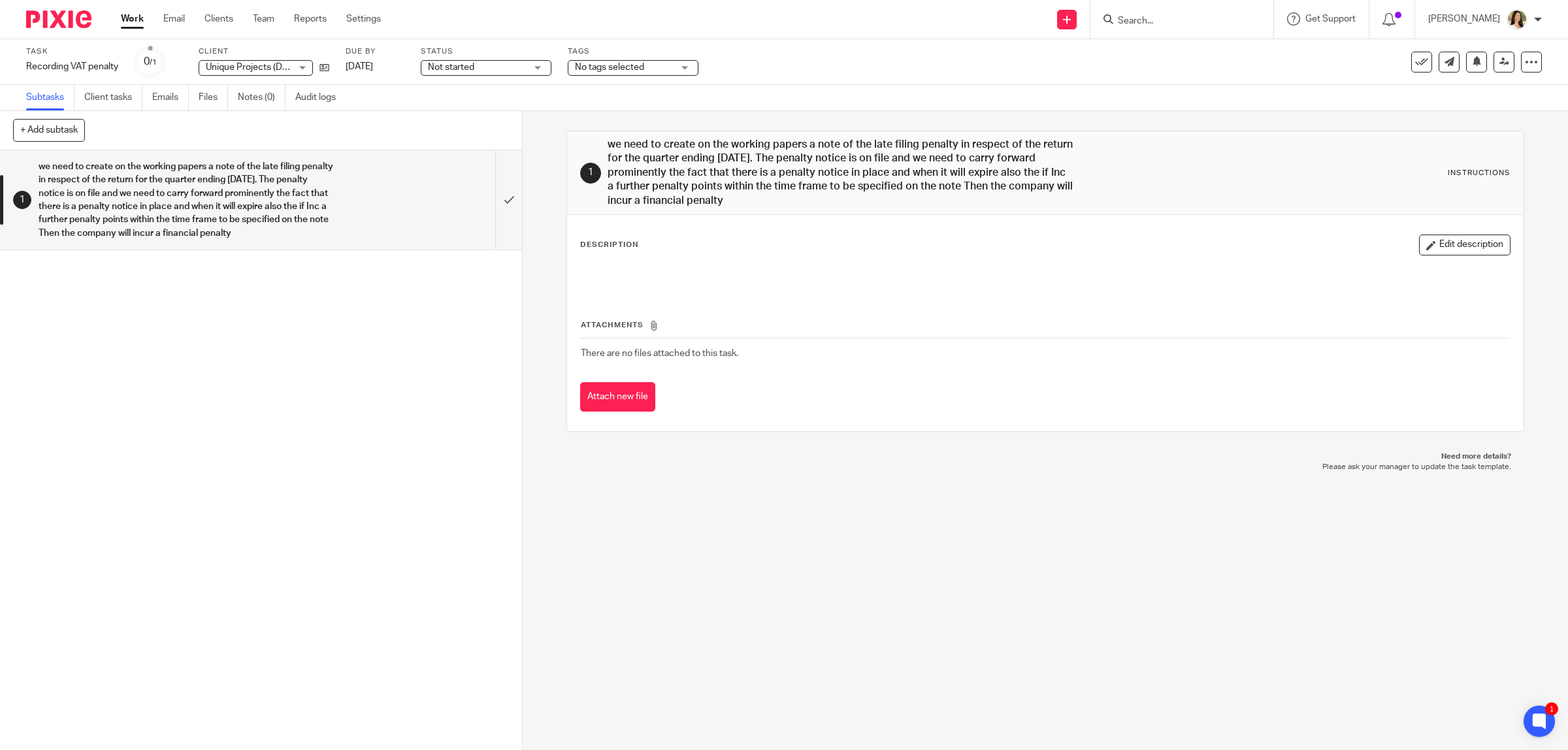
click at [132, 20] on link "Work" at bounding box center [132, 19] width 23 height 13
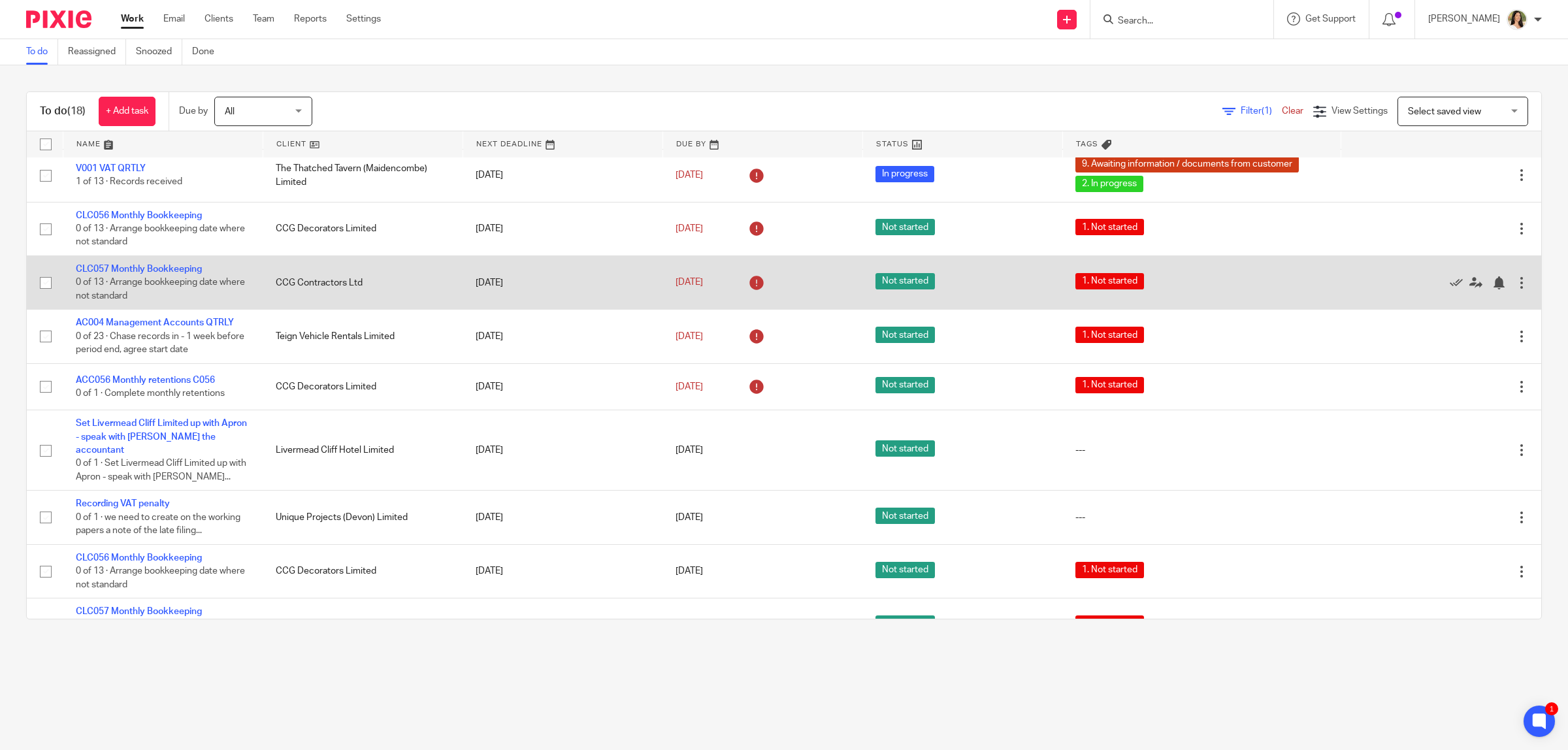
scroll to position [86, 0]
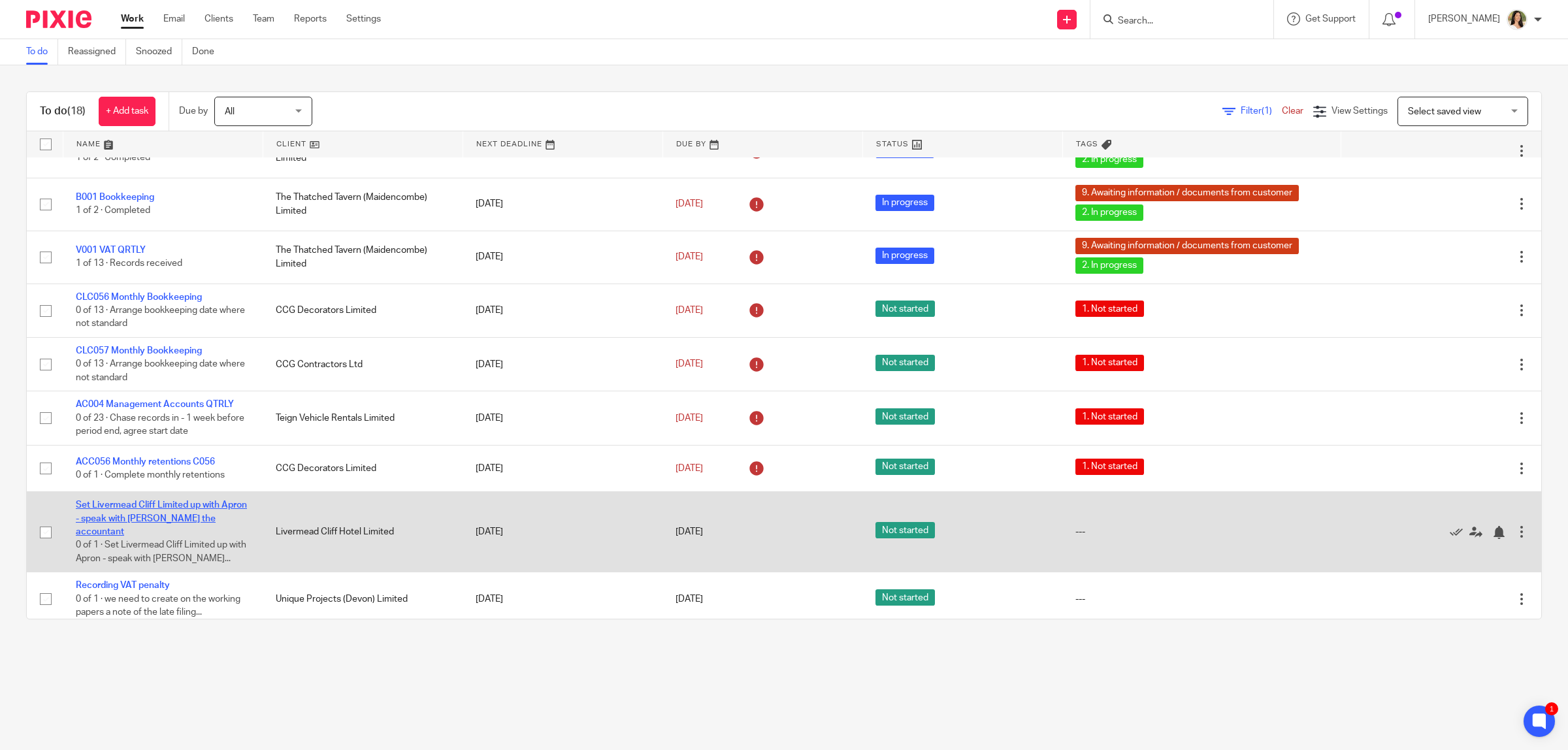
click at [157, 519] on link "Set Livermead Cliff Limited up with Apron - speak with [PERSON_NAME] the accoun…" at bounding box center [162, 519] width 171 height 36
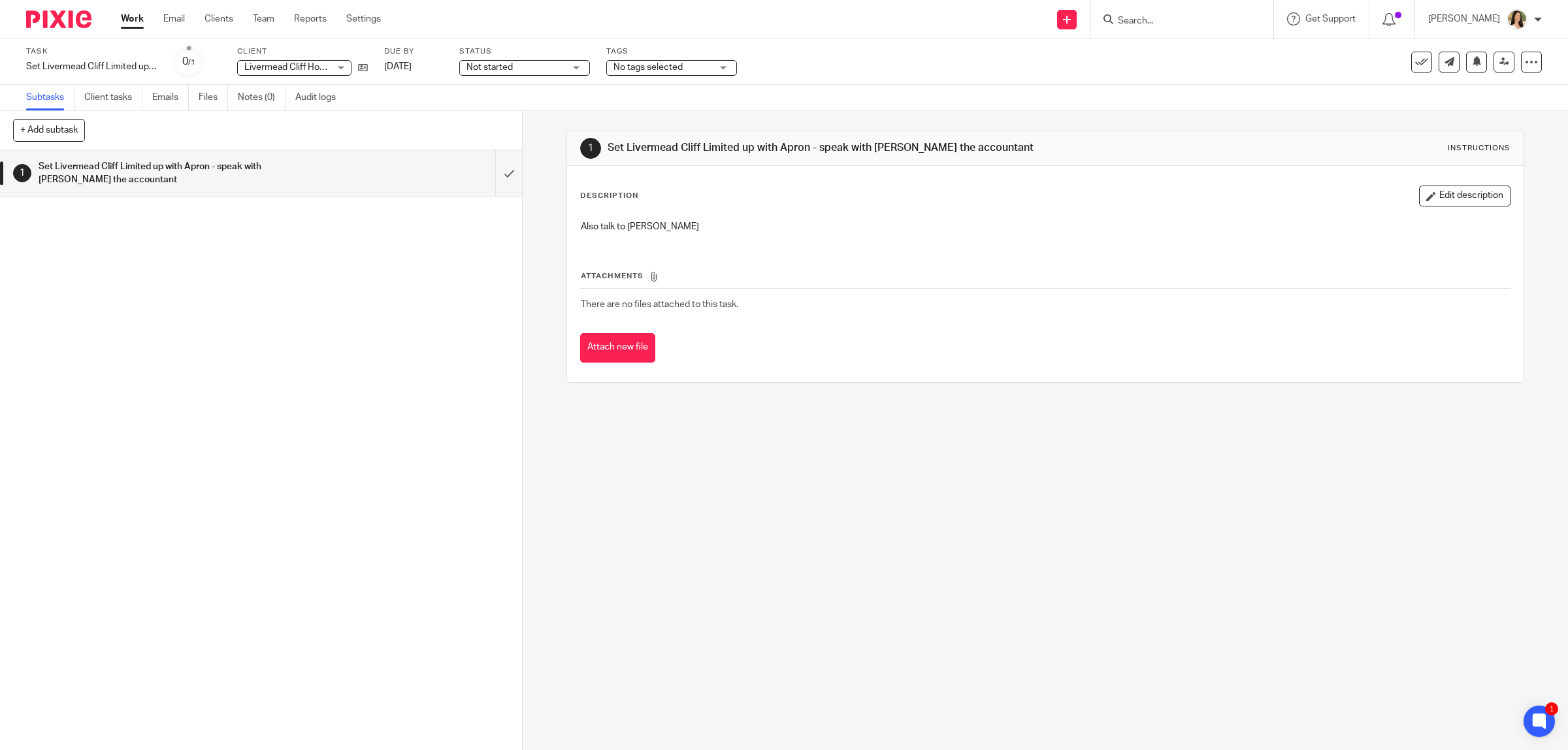
click at [132, 21] on link "Work" at bounding box center [132, 19] width 23 height 13
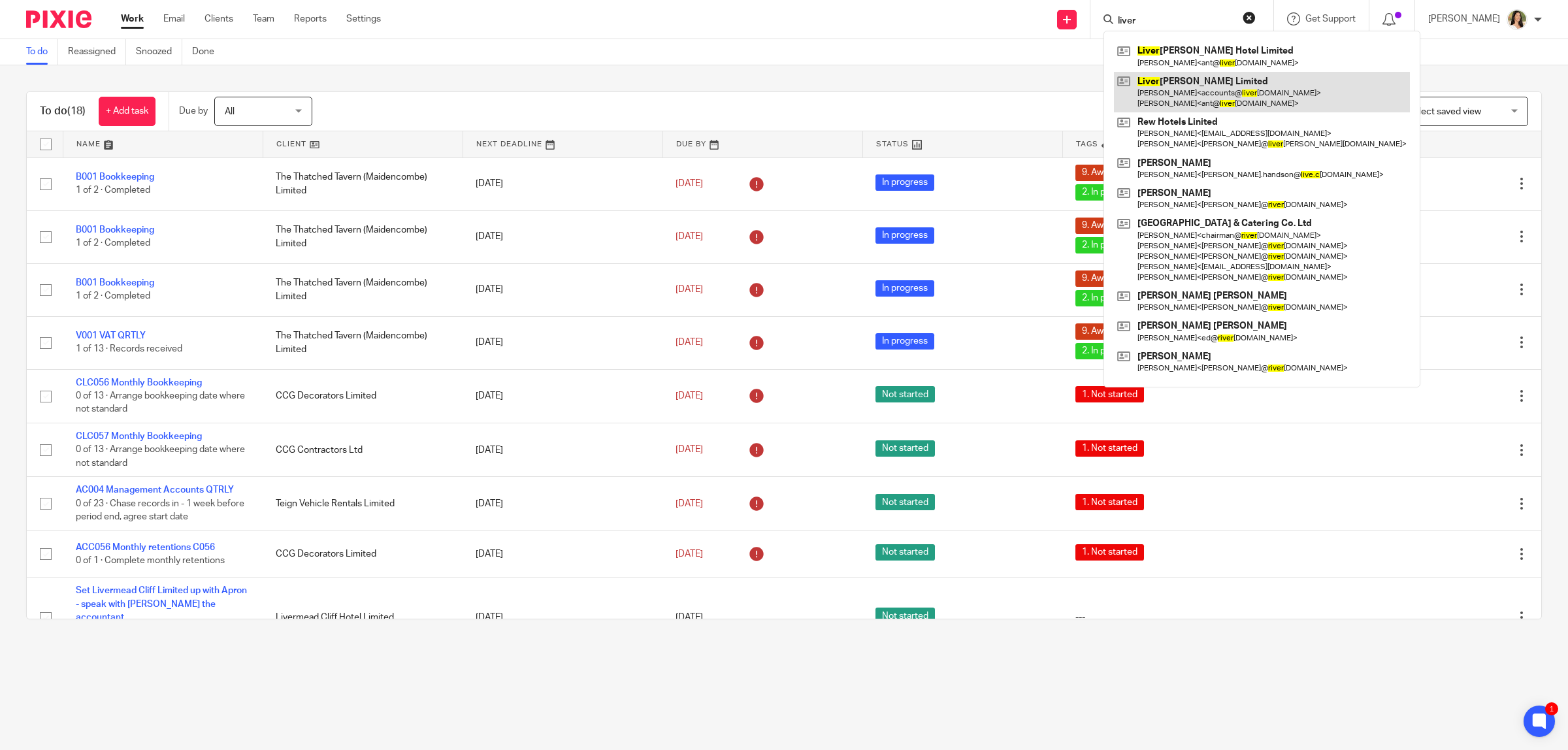
type input "liver"
click at [1210, 80] on link at bounding box center [1262, 92] width 296 height 41
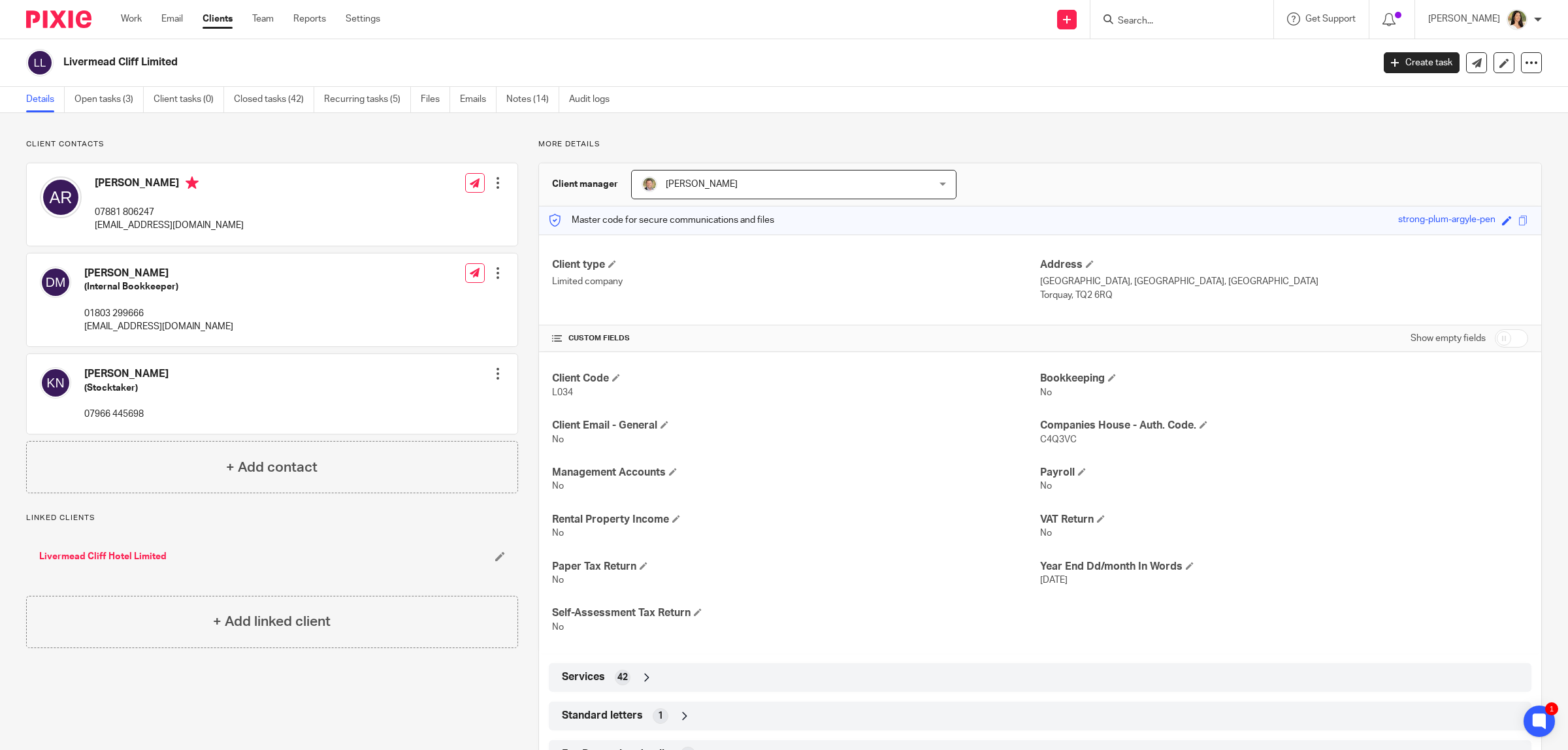
drag, startPoint x: 210, startPoint y: 328, endPoint x: 83, endPoint y: 328, distance: 127.0
click at [83, 328] on div "David Morrish (Internal Bookkeeper) 01803 299666 accounts@livermeadcliff.co.uk …" at bounding box center [272, 300] width 491 height 93
copy p "accounts@livermeadcliff.co.uk"
click at [118, 18] on div "Work Email Clients Team Reports Settings Work Email Clients Team Reports Settin…" at bounding box center [253, 19] width 292 height 38
click at [128, 21] on link "Work" at bounding box center [131, 19] width 21 height 13
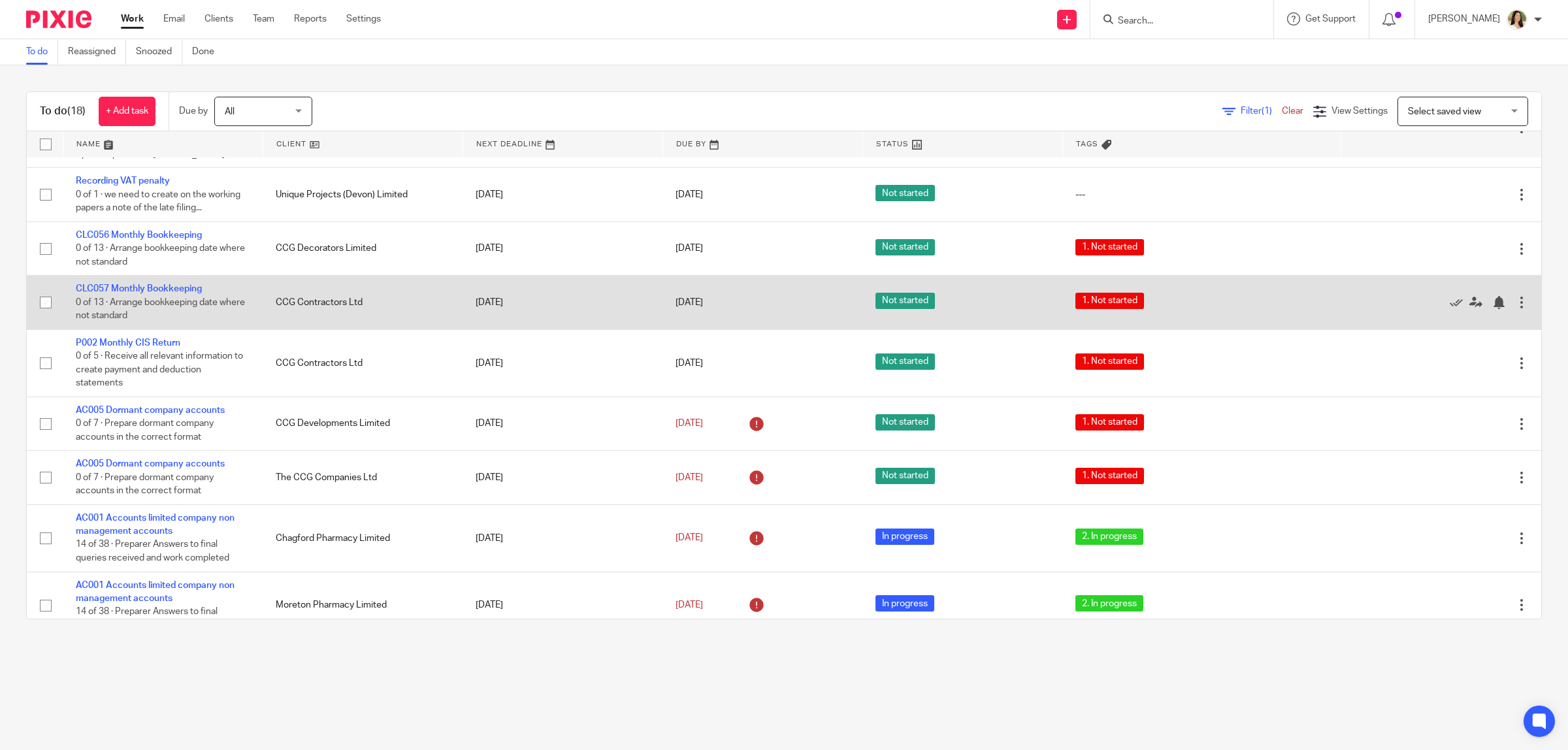
scroll to position [327, 0]
